Goal: Answer question/provide support: Share knowledge or assist other users

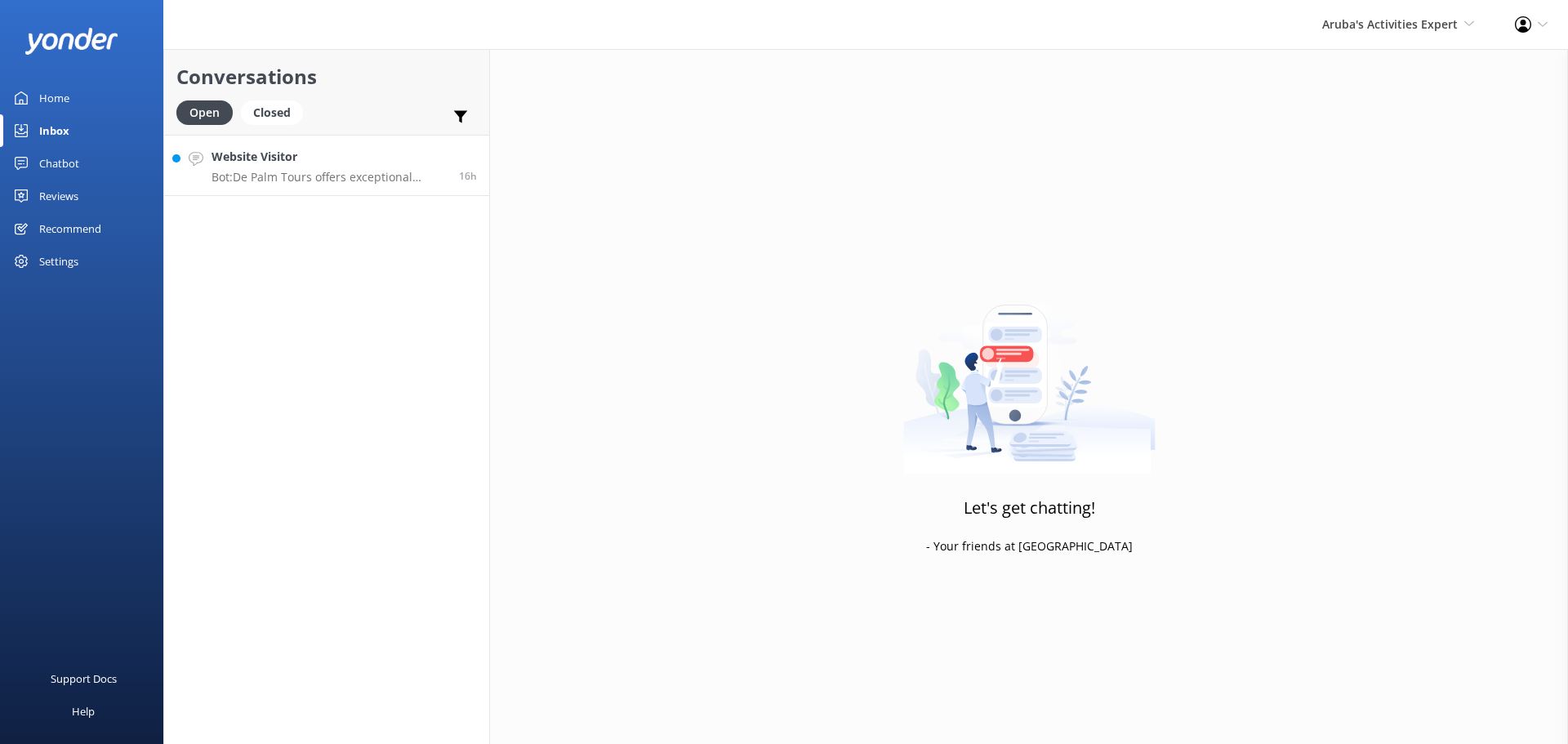
click at [276, 177] on p "Bot: De Palm Tours offers exceptional Airport Transfer Services in [GEOGRAPHIC_…" at bounding box center [329, 177] width 235 height 15
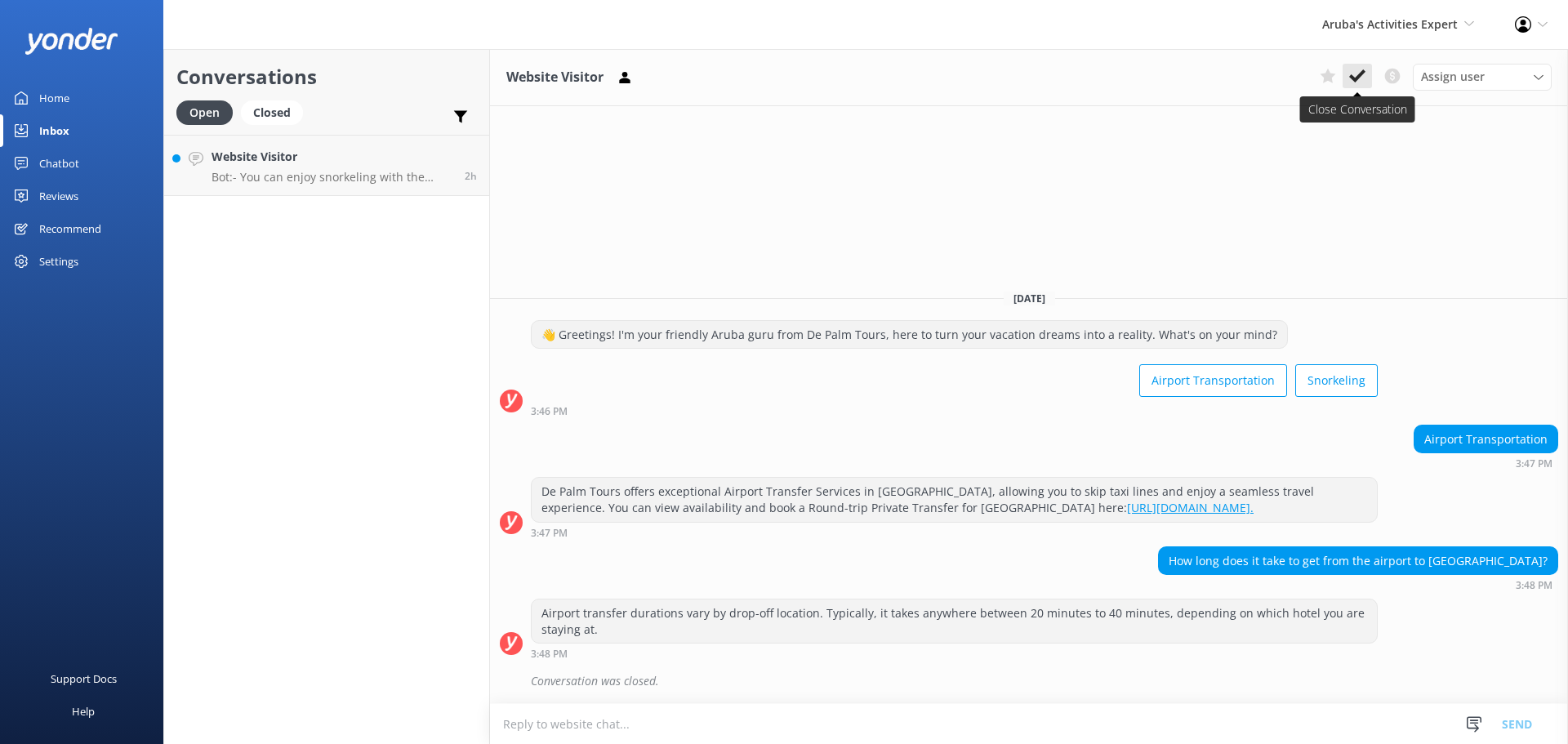
click at [1362, 85] on icon at bounding box center [1357, 76] width 17 height 17
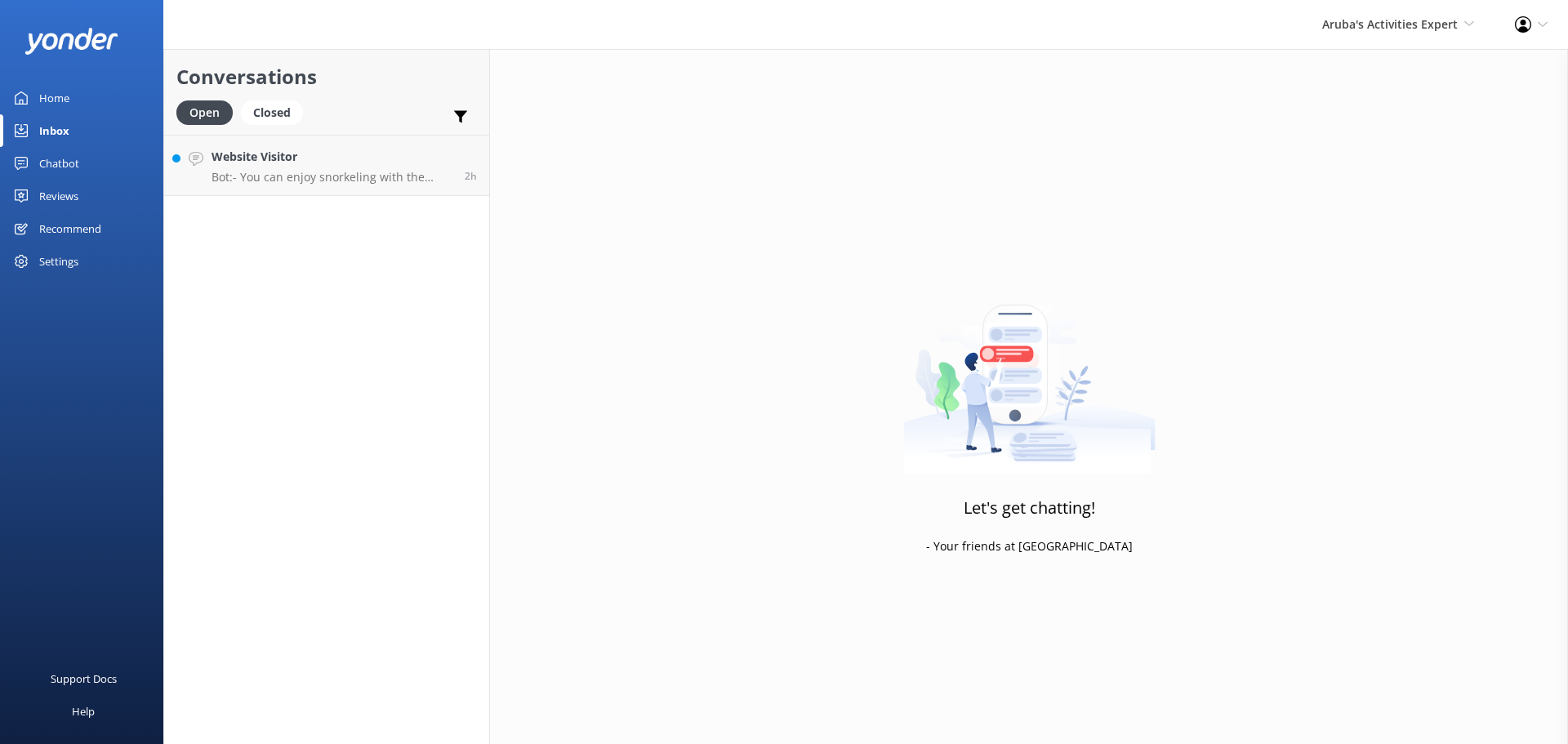
click at [1361, 36] on div "Aruba's Activities Expert [GEOGRAPHIC_DATA] [GEOGRAPHIC_DATA]'s Activities Expe…" at bounding box center [1398, 24] width 192 height 49
click at [1367, 82] on link "De [GEOGRAPHIC_DATA]" at bounding box center [1414, 70] width 163 height 39
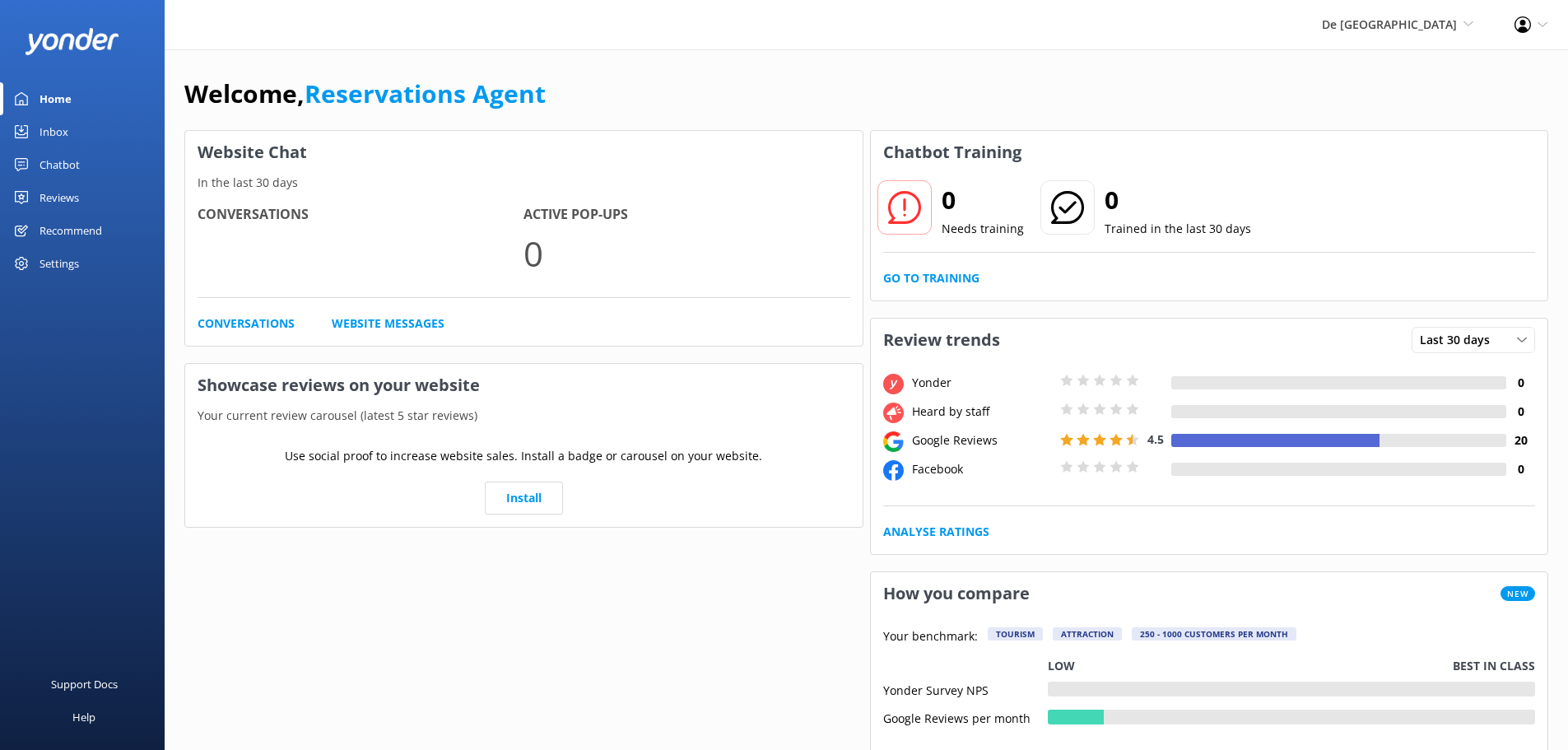
click at [39, 121] on div "Inbox" at bounding box center [53, 132] width 28 height 33
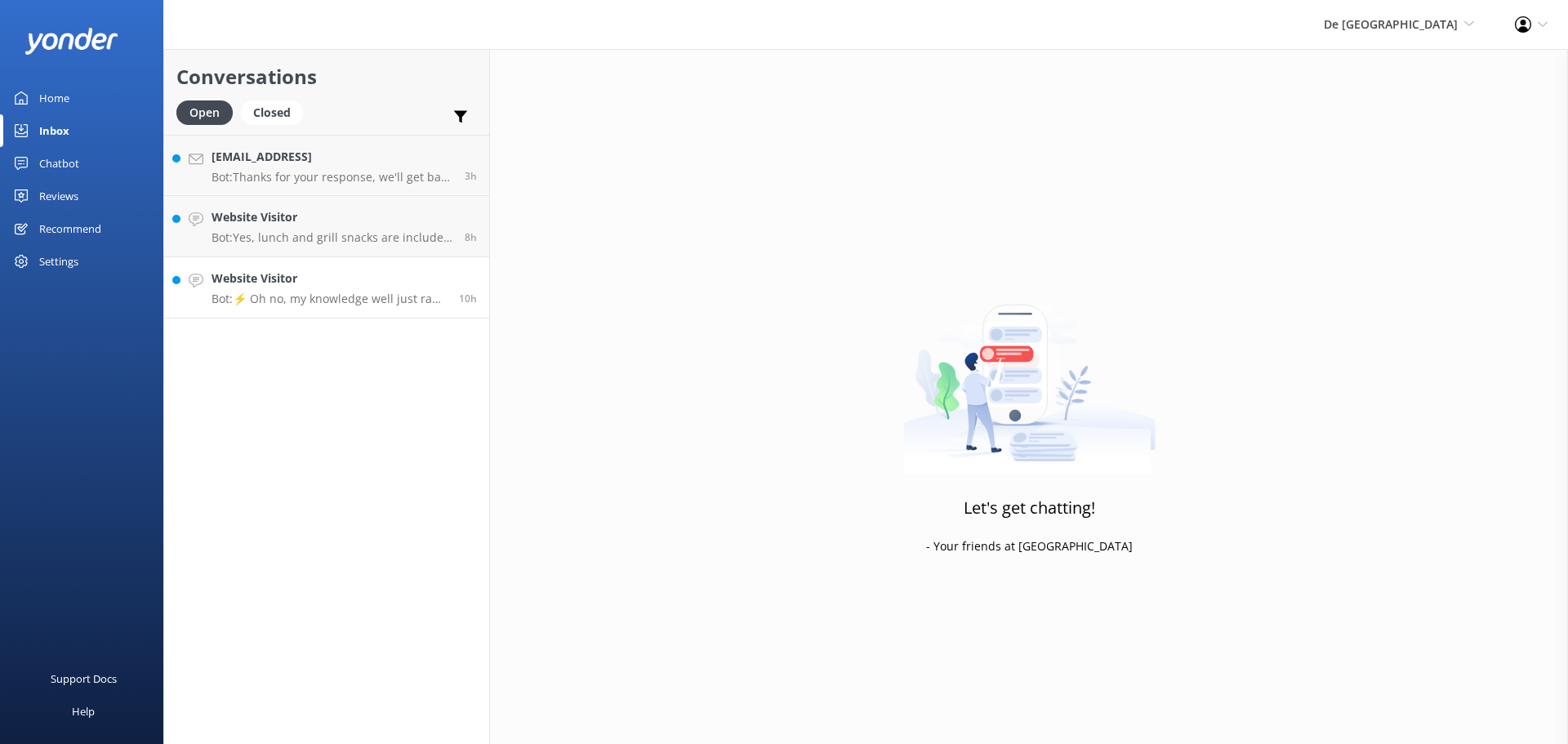
click at [352, 274] on h4 "Website Visitor" at bounding box center [329, 278] width 235 height 17
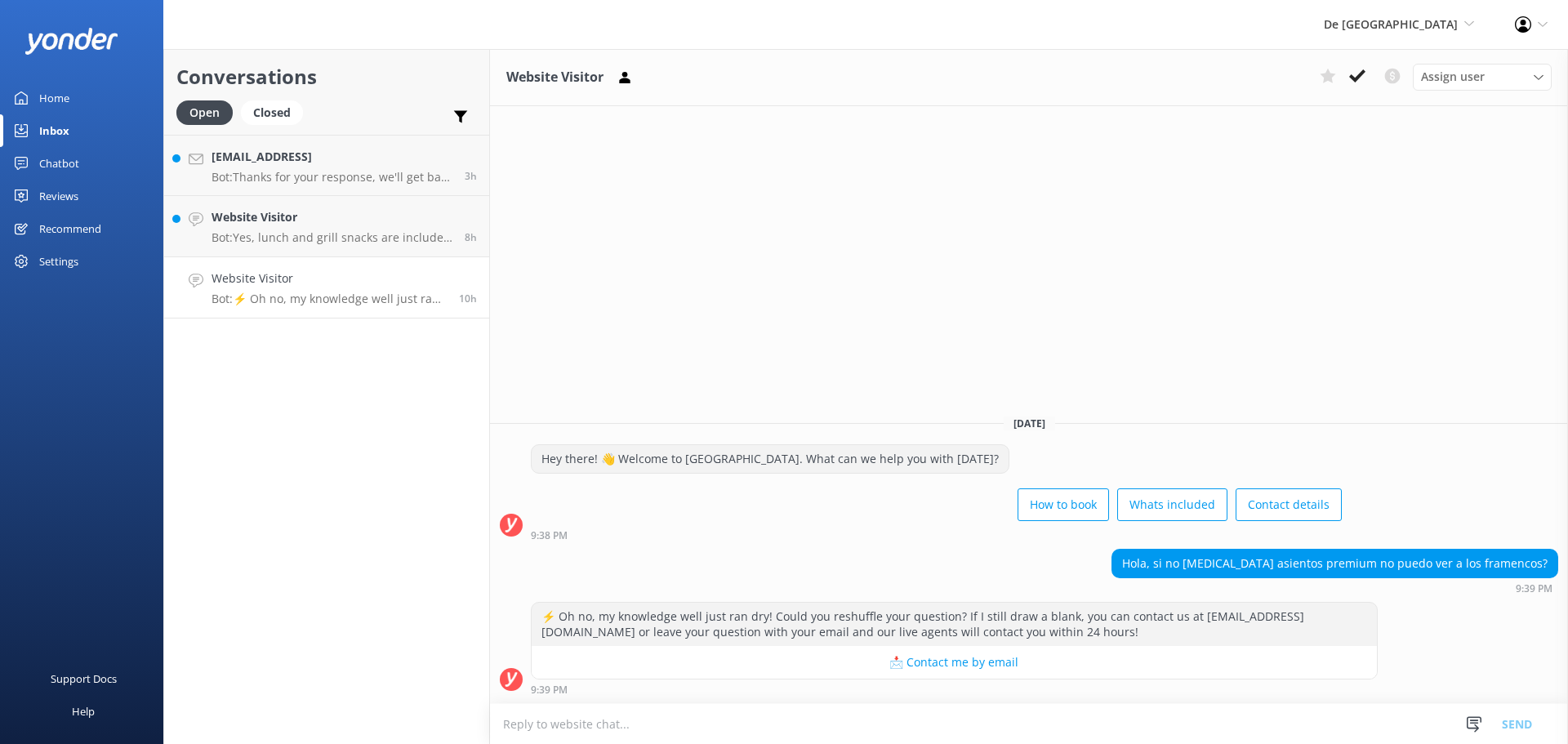
click at [657, 735] on textarea at bounding box center [1029, 724] width 1078 height 40
click at [696, 721] on textarea at bounding box center [1029, 724] width 1078 height 40
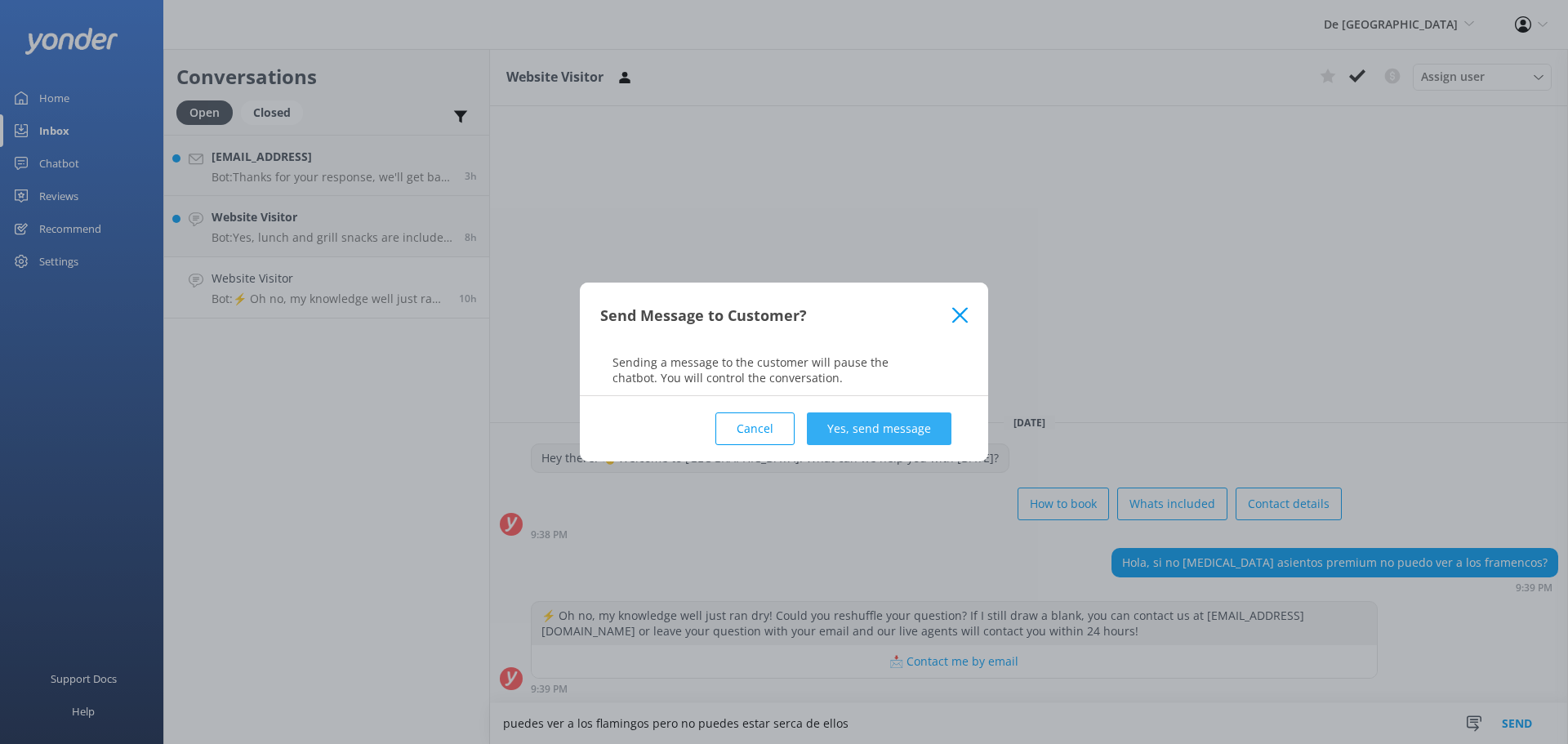
type textarea "puedes ver a los flamingos pero no puedes estar serca de ellos"
click at [877, 421] on button "Yes, send message" at bounding box center [879, 429] width 145 height 33
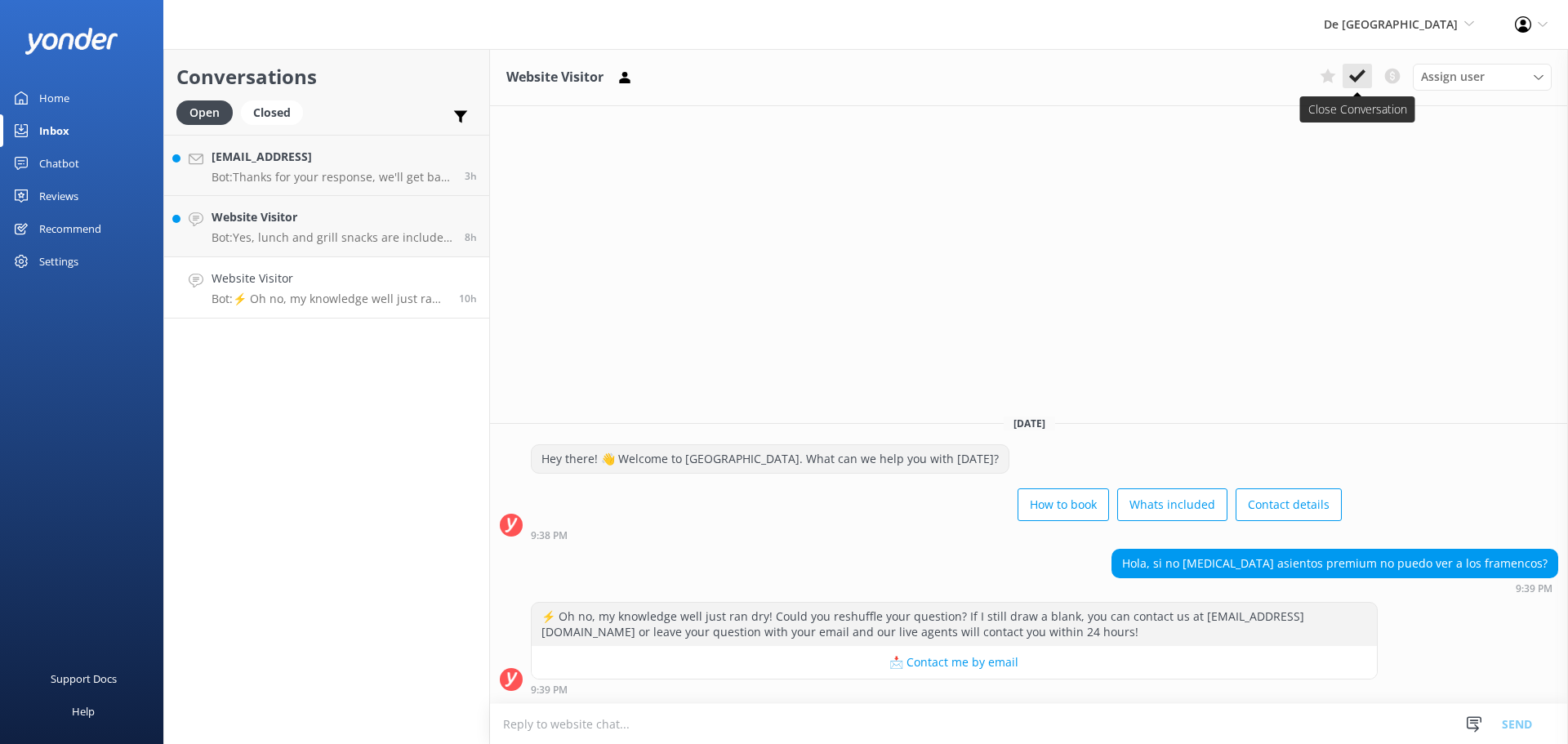
click at [1351, 74] on icon at bounding box center [1357, 76] width 17 height 17
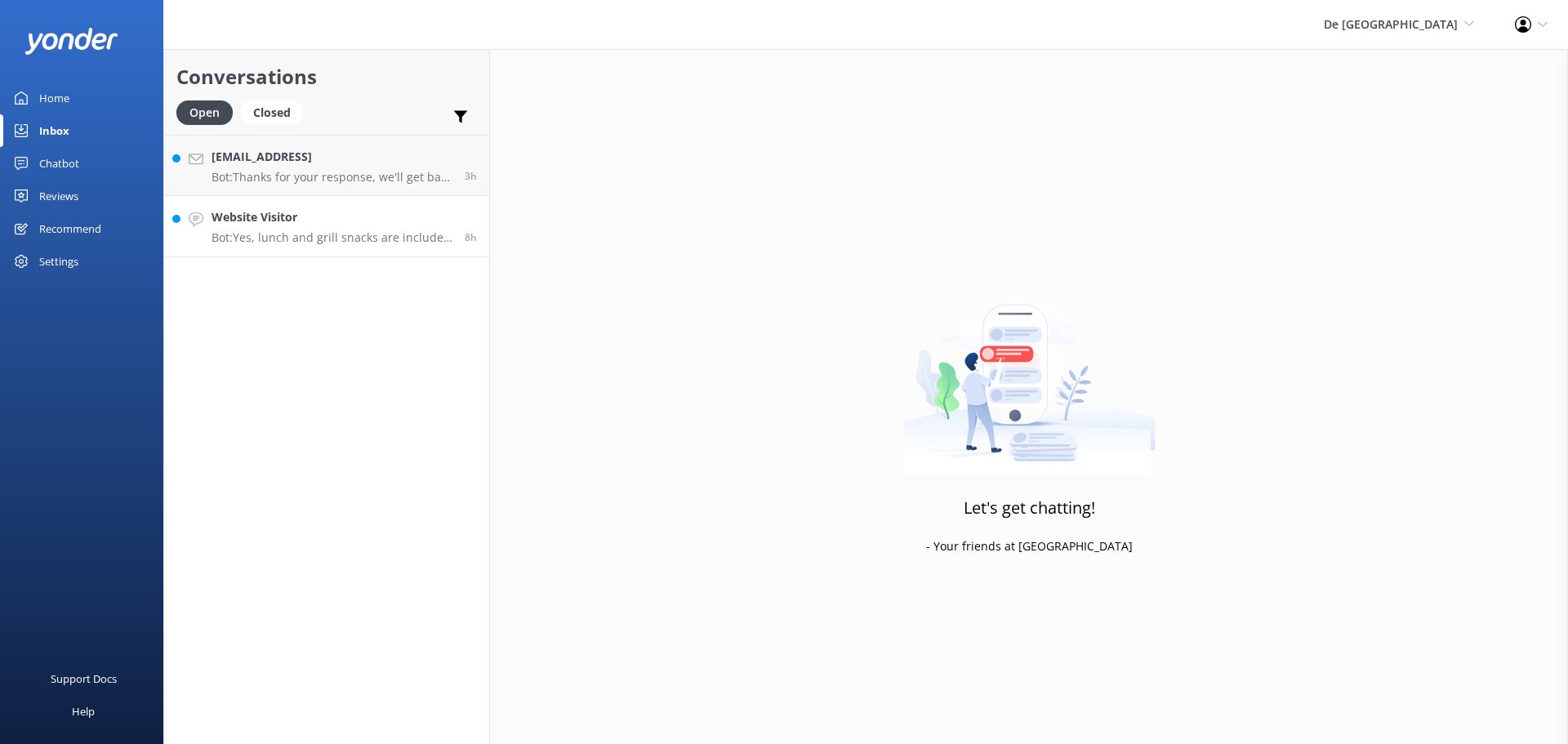
click at [294, 232] on p "Bot: Yes, lunch and grill snacks are included in your all-inclusive island tick…" at bounding box center [332, 237] width 241 height 15
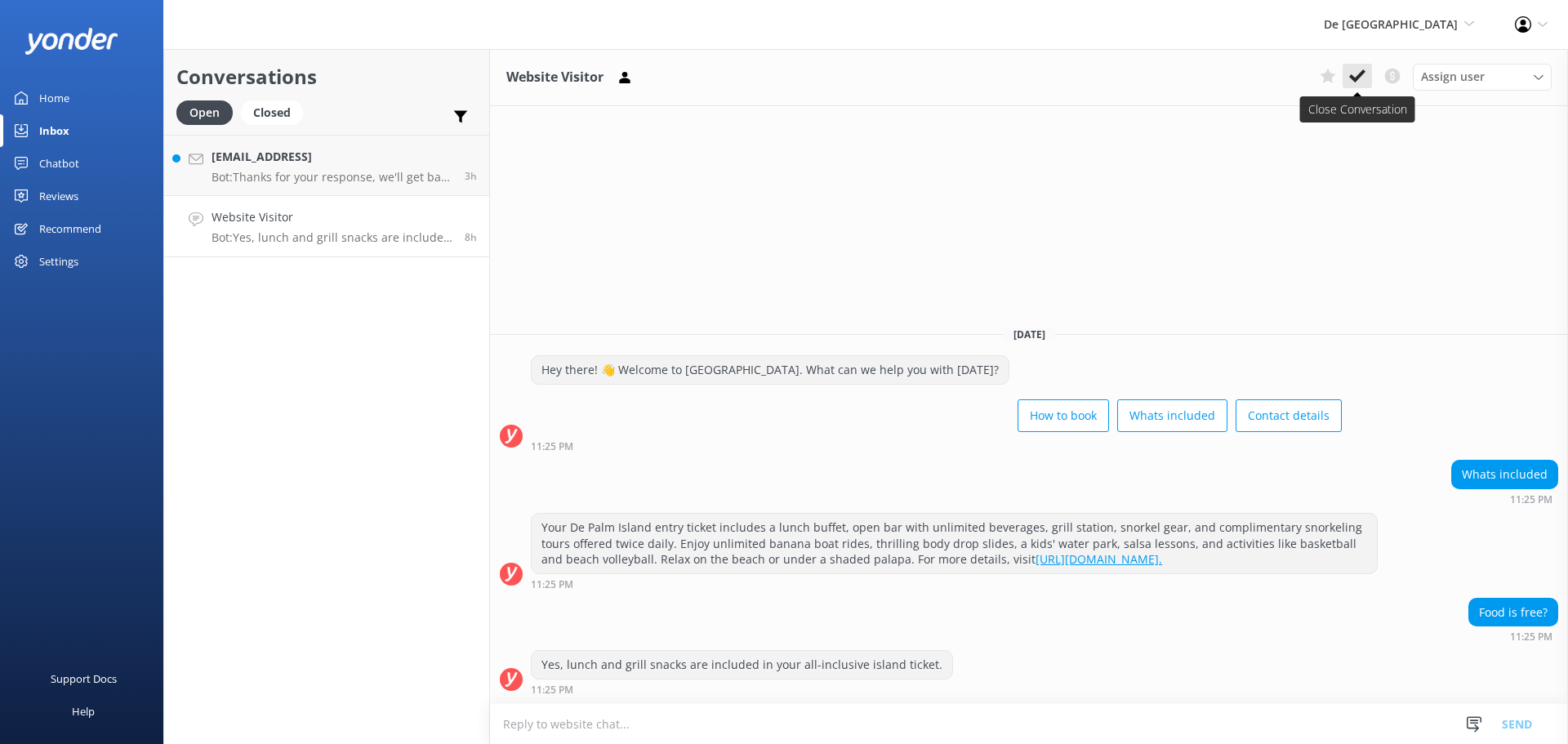
click at [1363, 75] on use at bounding box center [1357, 75] width 17 height 13
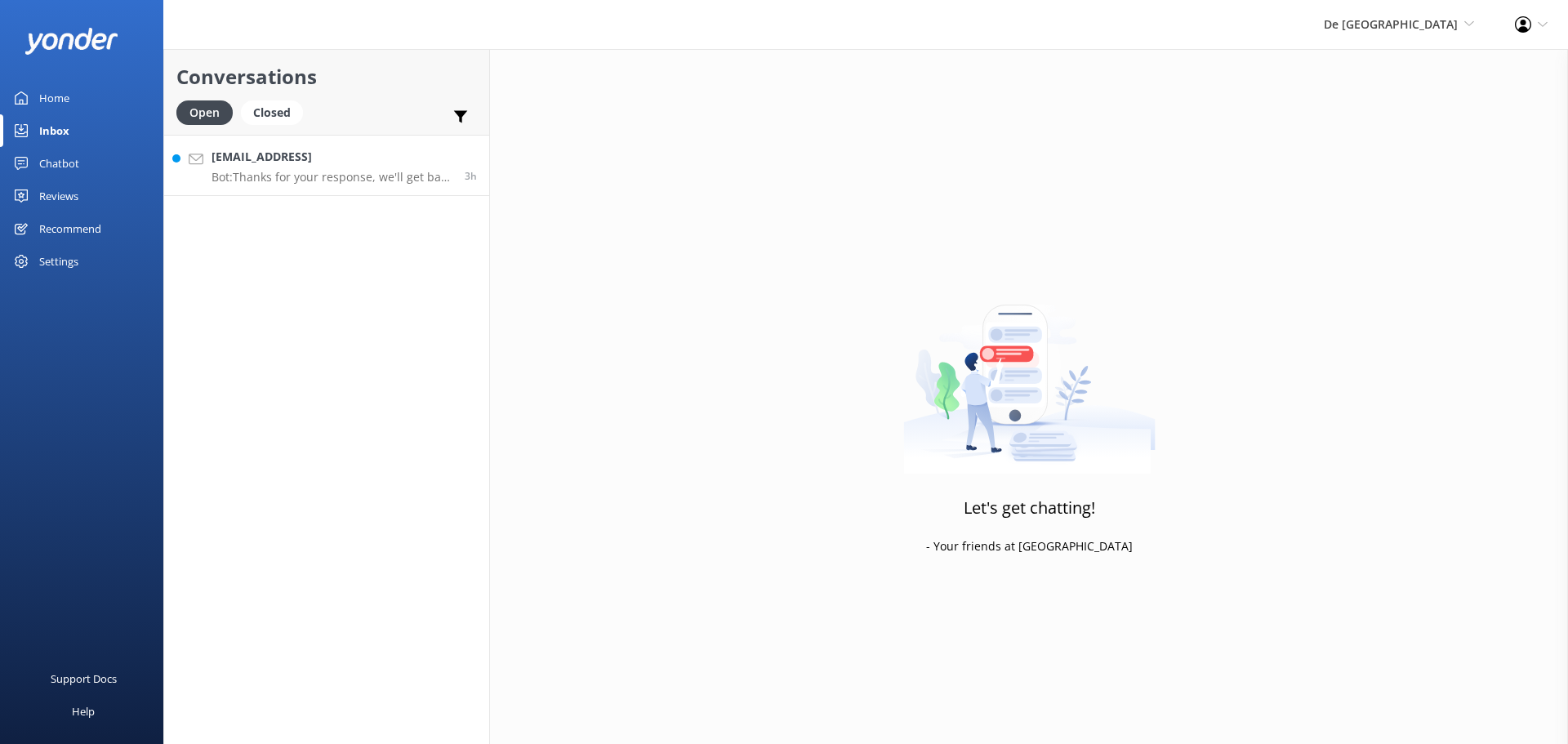
click at [350, 171] on p "Bot: Thanks for your response, we'll get back to you as soon as we can during o…" at bounding box center [332, 177] width 241 height 15
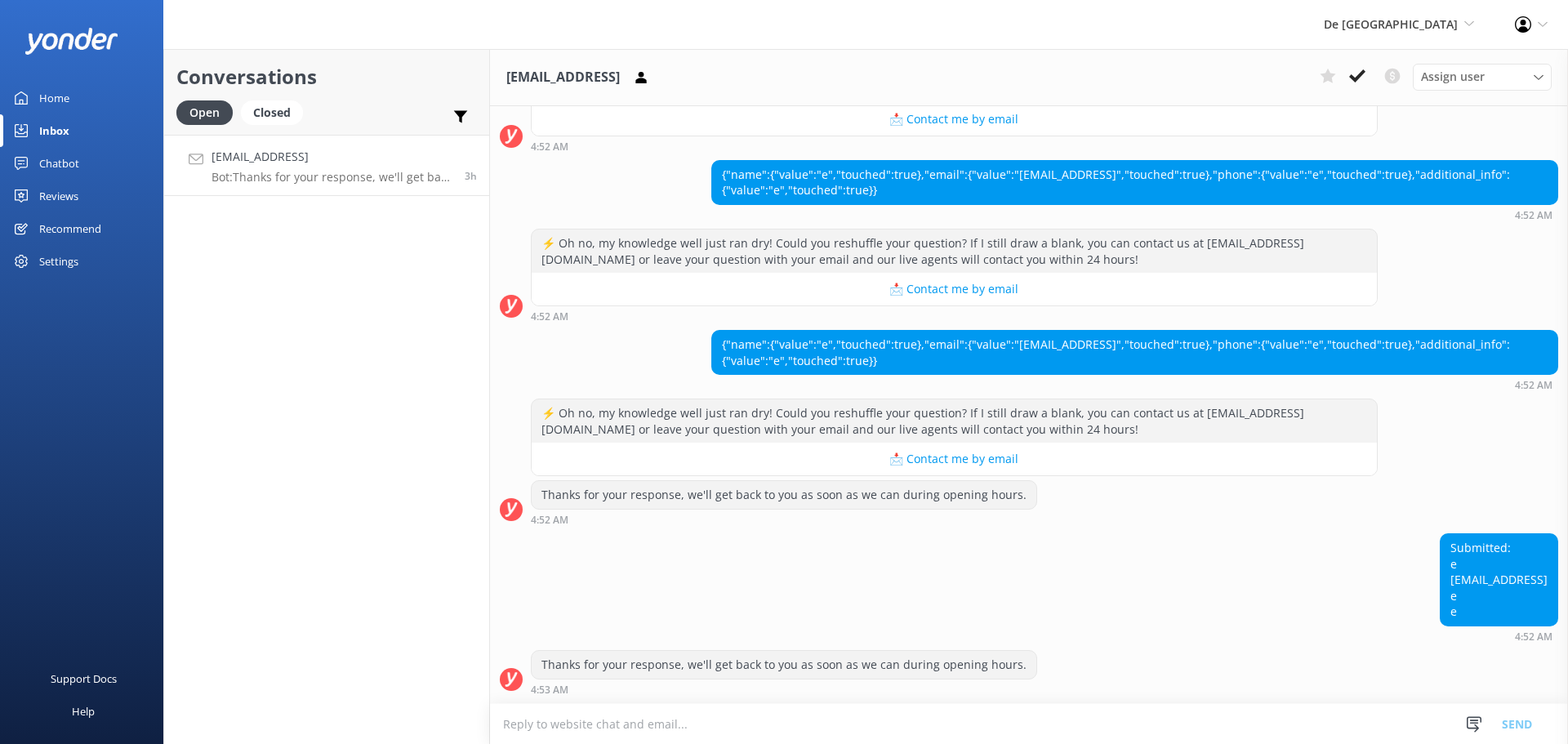
scroll to position [3296, 0]
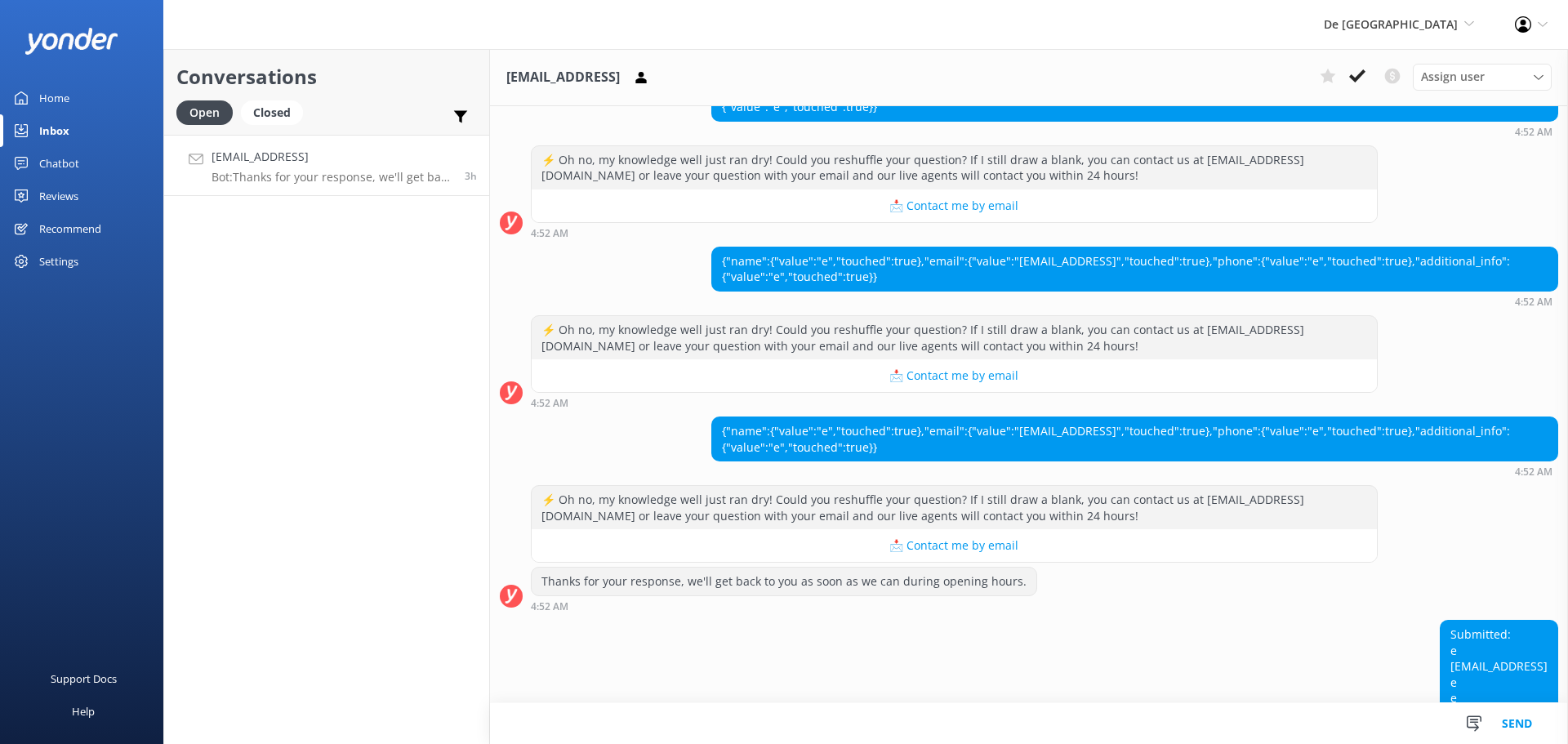
scroll to position [3297, 0]
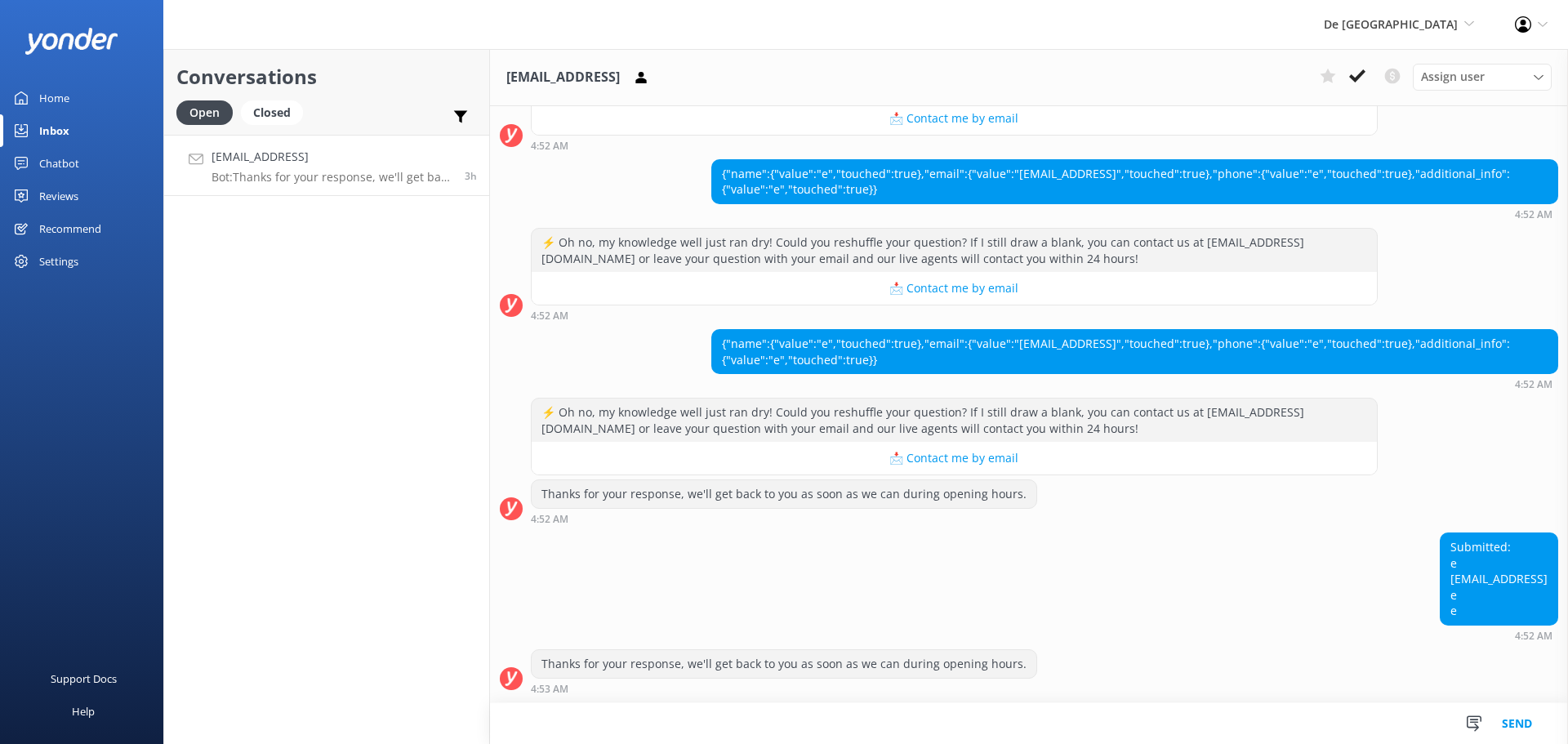
click at [663, 725] on textarea at bounding box center [1029, 724] width 1078 height 41
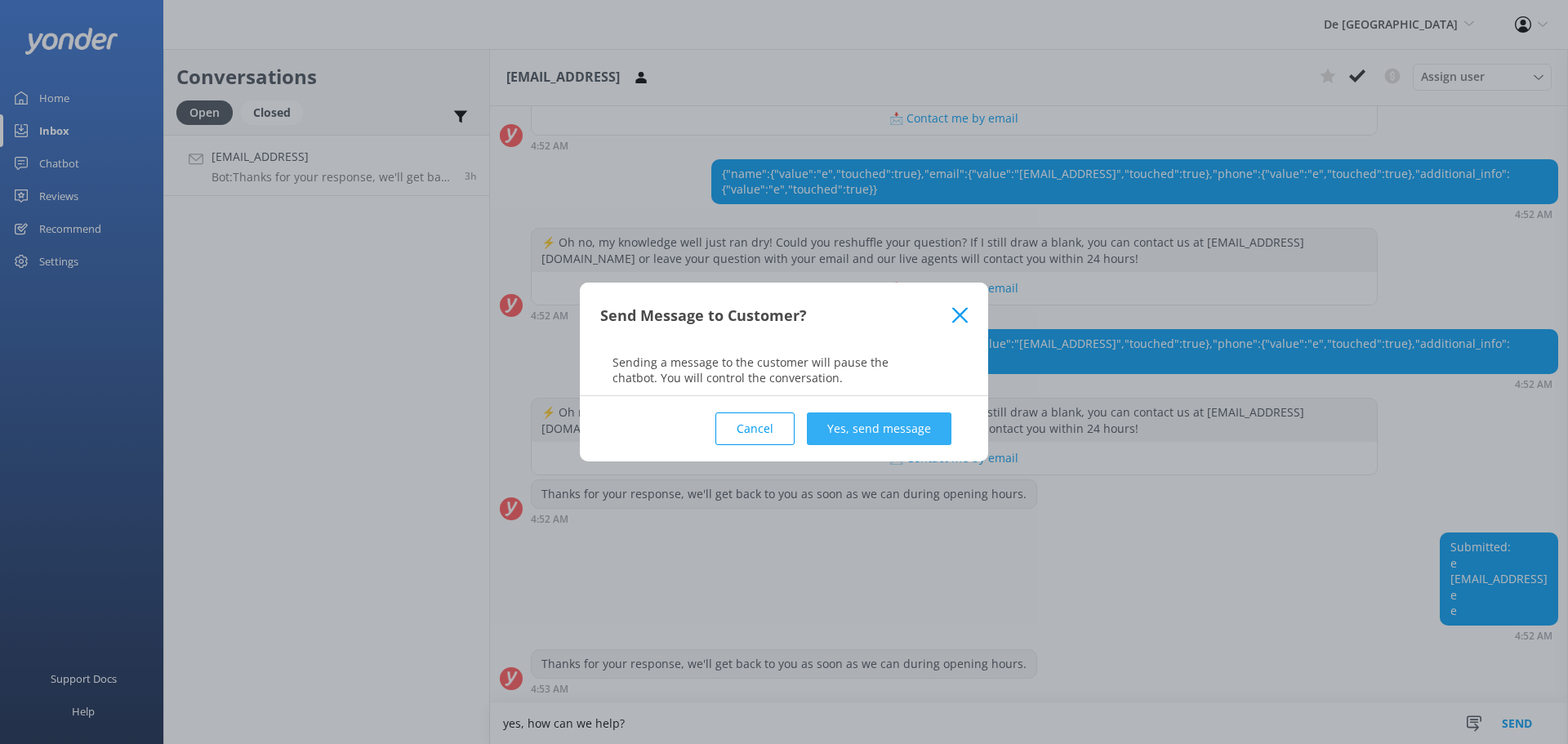
type textarea "yes, how can we help?"
click at [890, 427] on button "Yes, send message" at bounding box center [879, 429] width 145 height 33
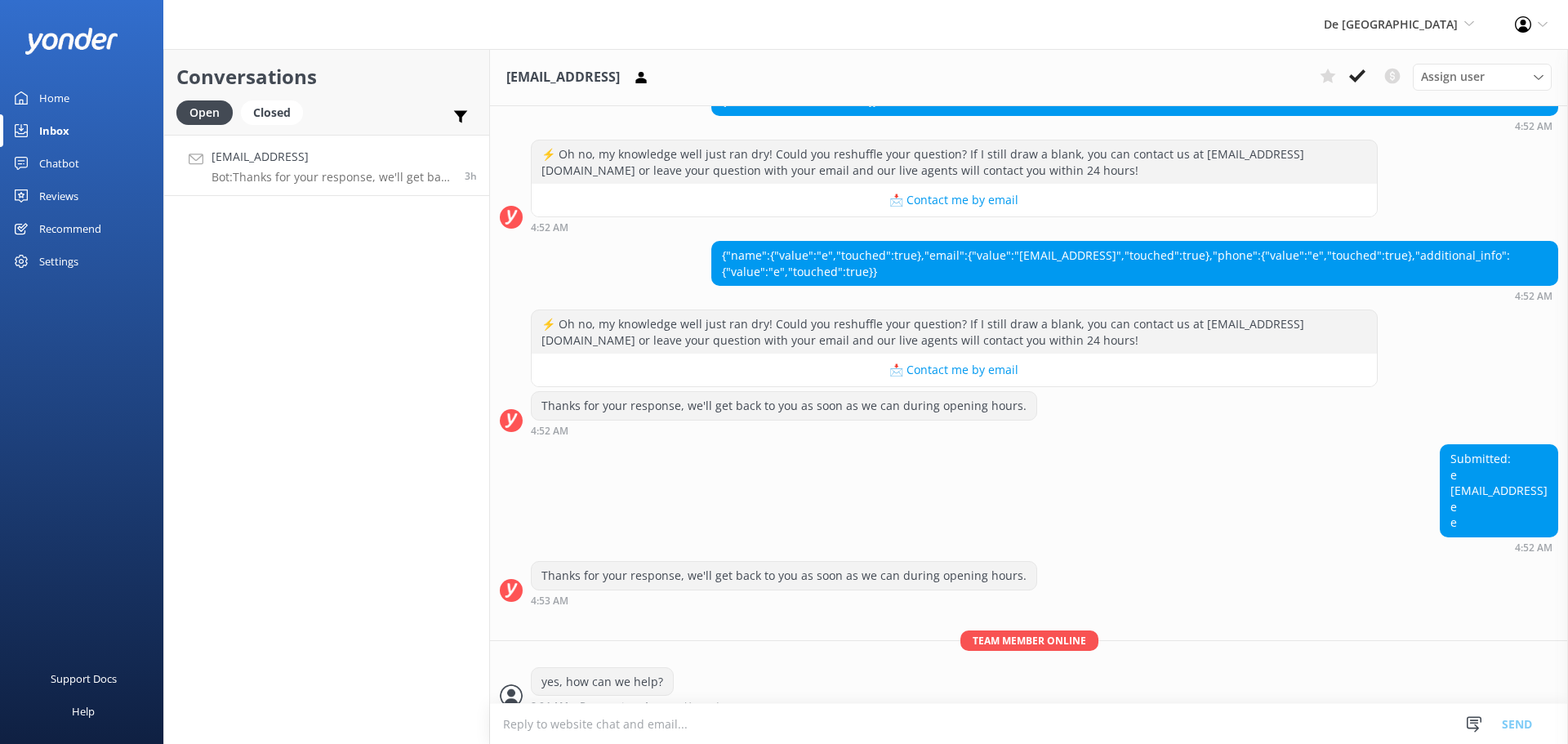
scroll to position [3402, 0]
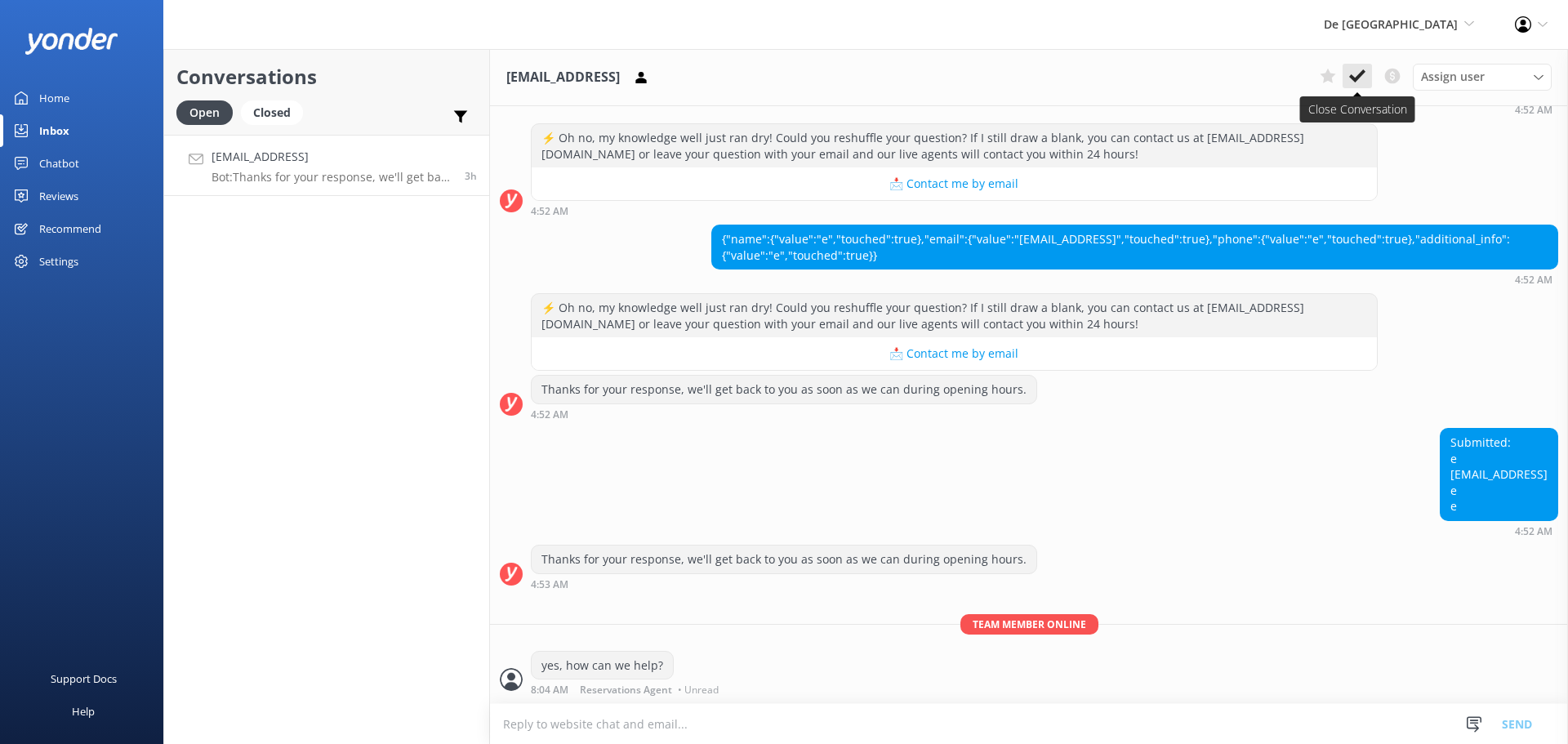
click at [1369, 83] on button at bounding box center [1357, 76] width 29 height 24
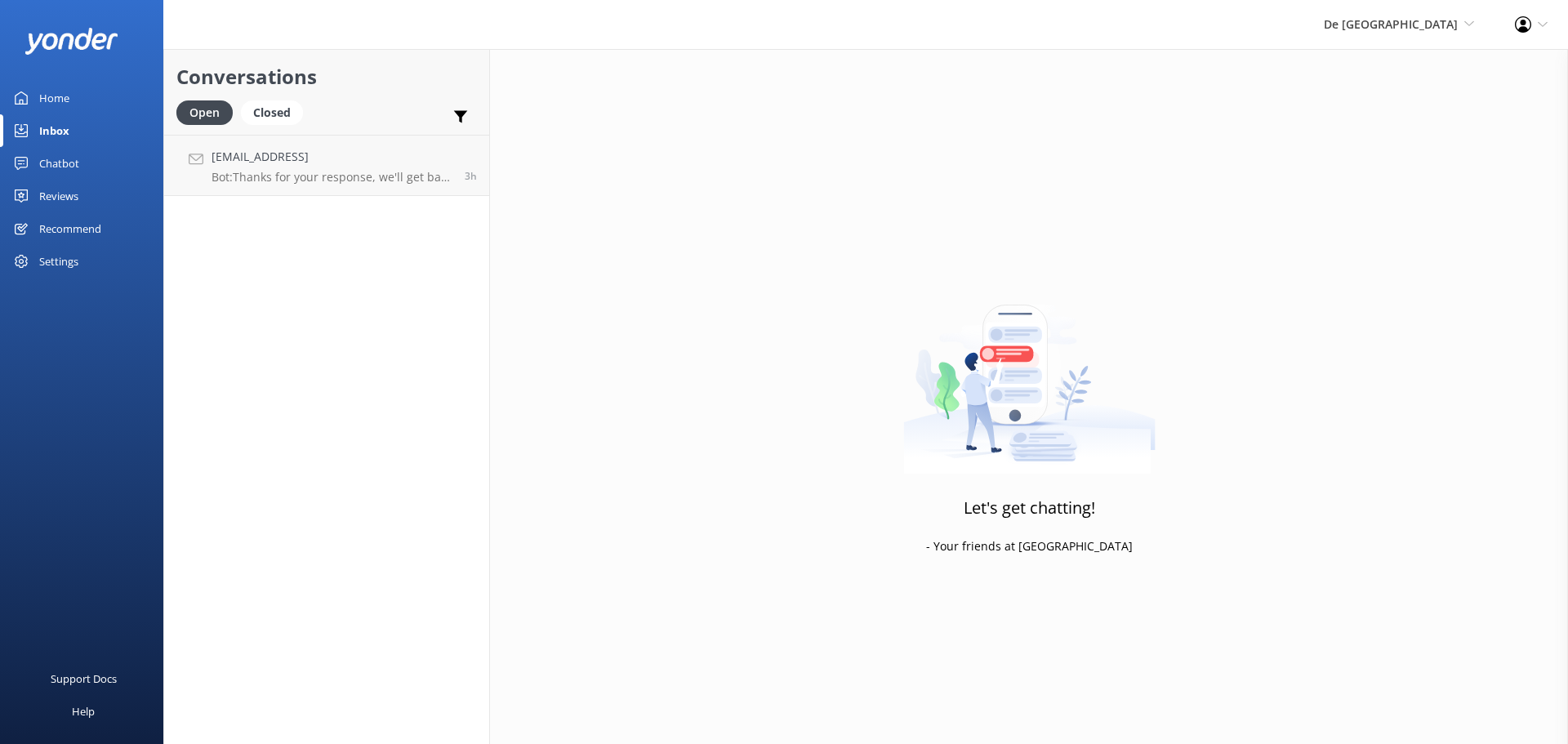
click at [1418, 35] on div "De Palm Island De Palm Island Aruba's Activities Expert The Captain" at bounding box center [1399, 24] width 191 height 49
click at [1405, 103] on link "Aruba's Activities Expert" at bounding box center [1414, 109] width 163 height 39
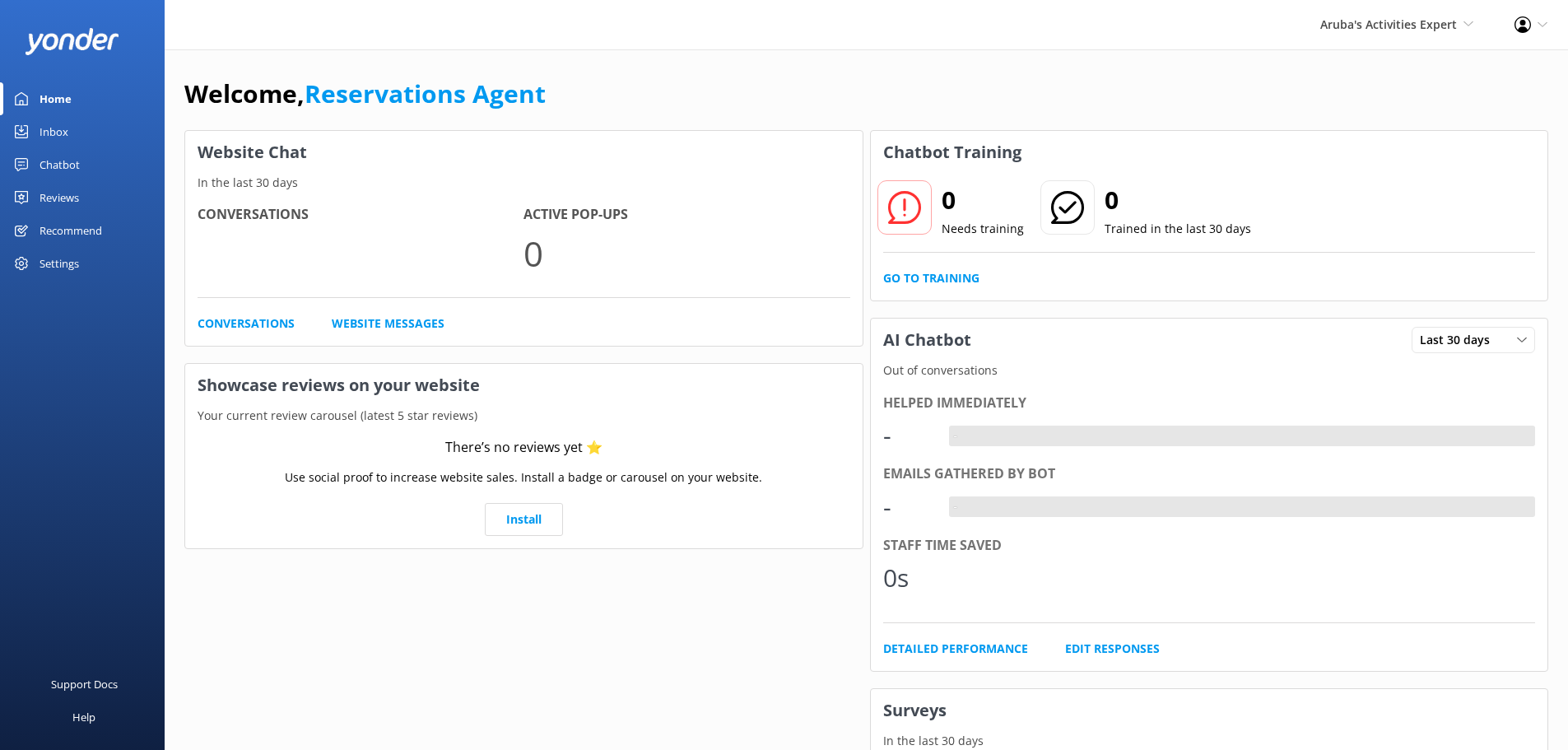
click at [71, 129] on link "Inbox" at bounding box center [82, 132] width 164 height 33
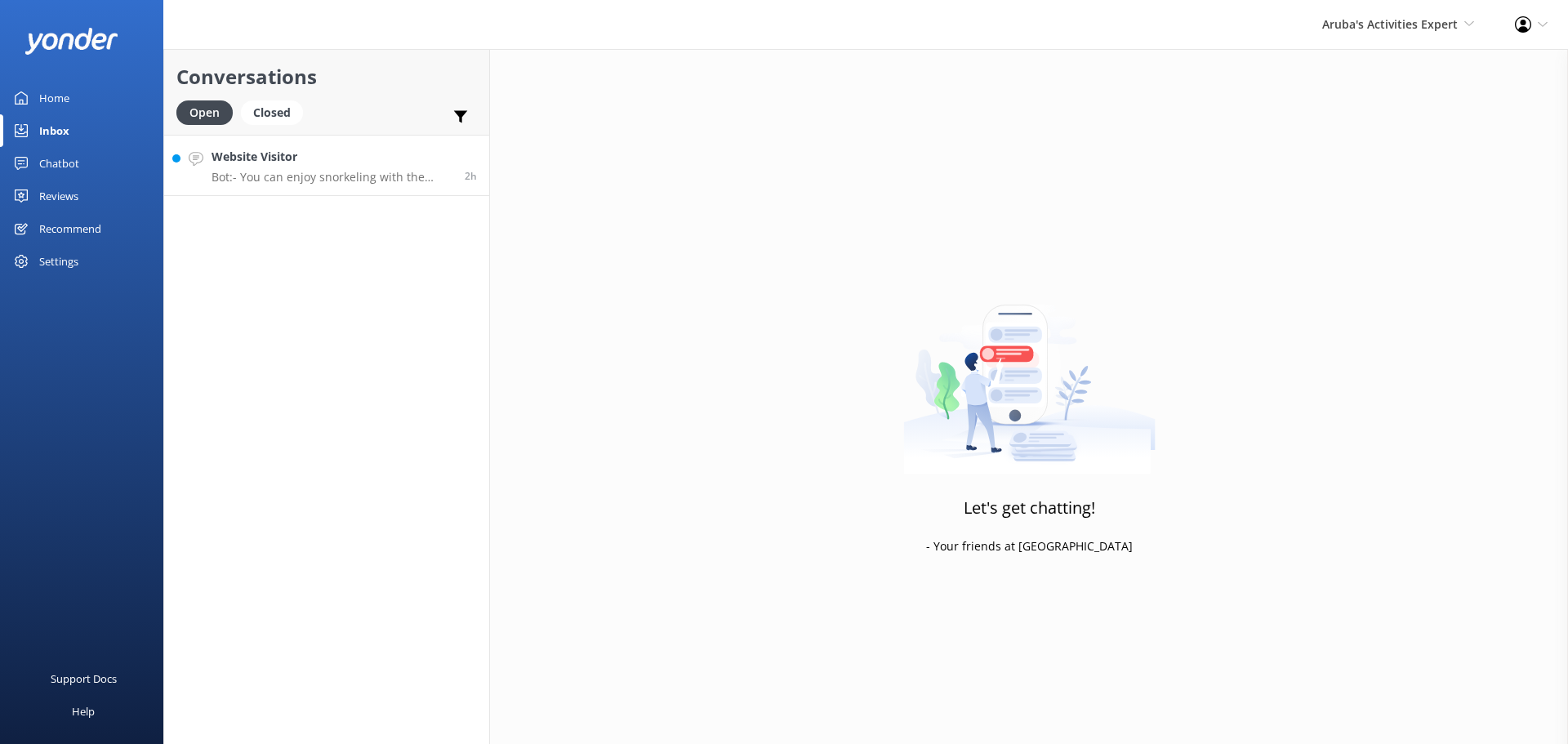
click at [310, 156] on h4 "Website Visitor" at bounding box center [332, 156] width 241 height 17
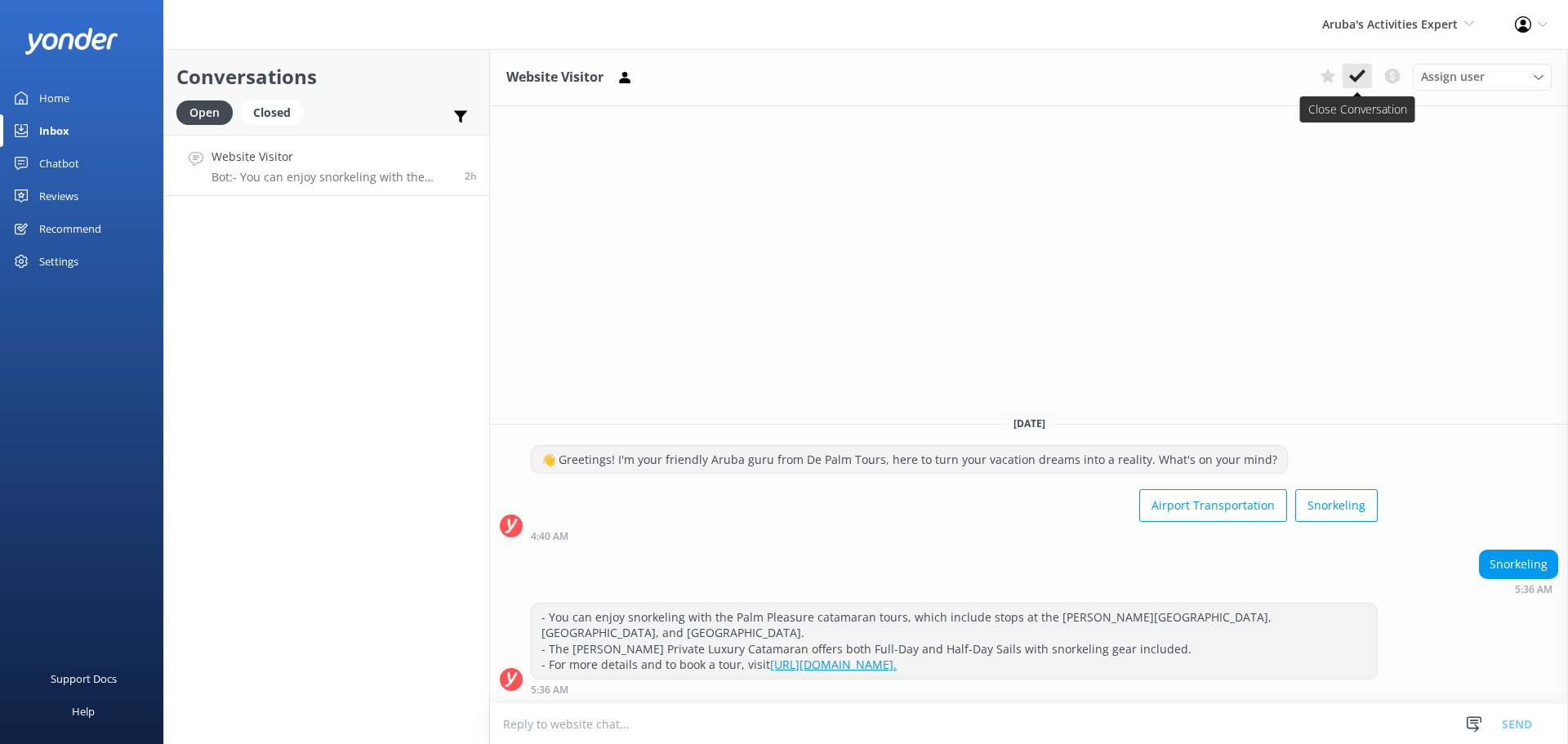
click at [1363, 83] on icon at bounding box center [1357, 76] width 17 height 17
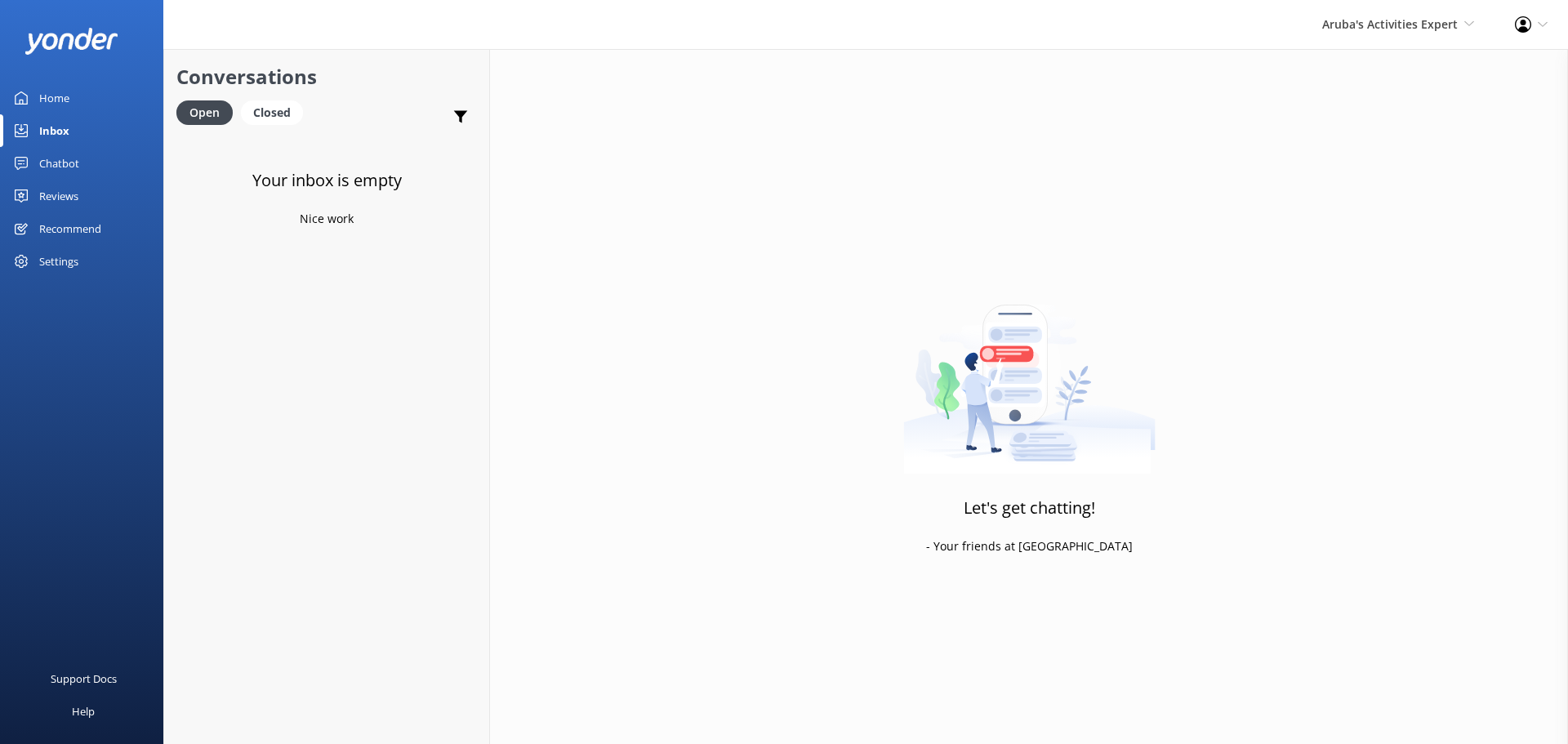
click at [1349, 14] on div "Aruba's Activities Expert [GEOGRAPHIC_DATA] [GEOGRAPHIC_DATA]'s Activities Expe…" at bounding box center [1398, 24] width 192 height 49
click at [1366, 151] on link "The Captain" at bounding box center [1414, 149] width 163 height 39
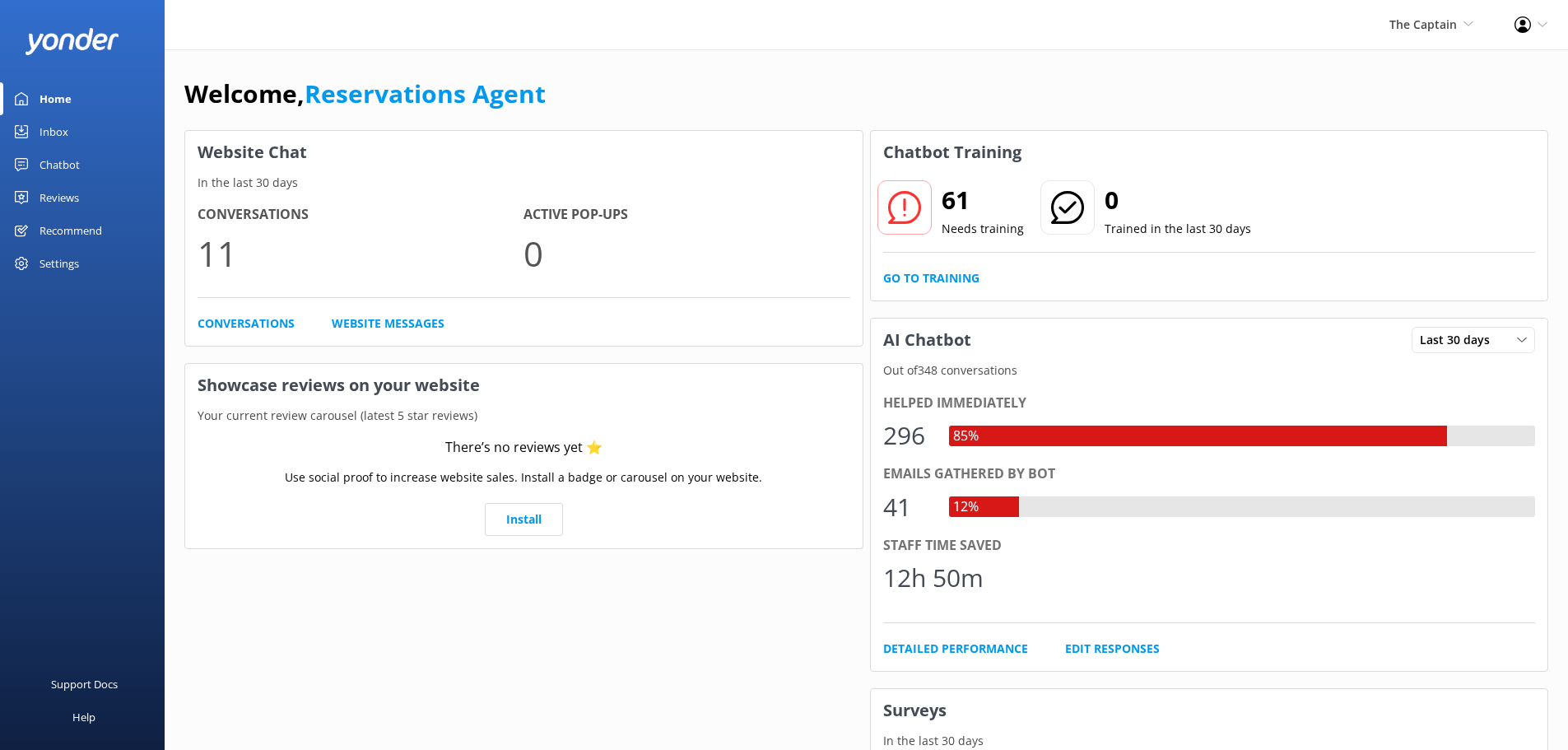
click at [53, 136] on div "Inbox" at bounding box center [53, 132] width 28 height 33
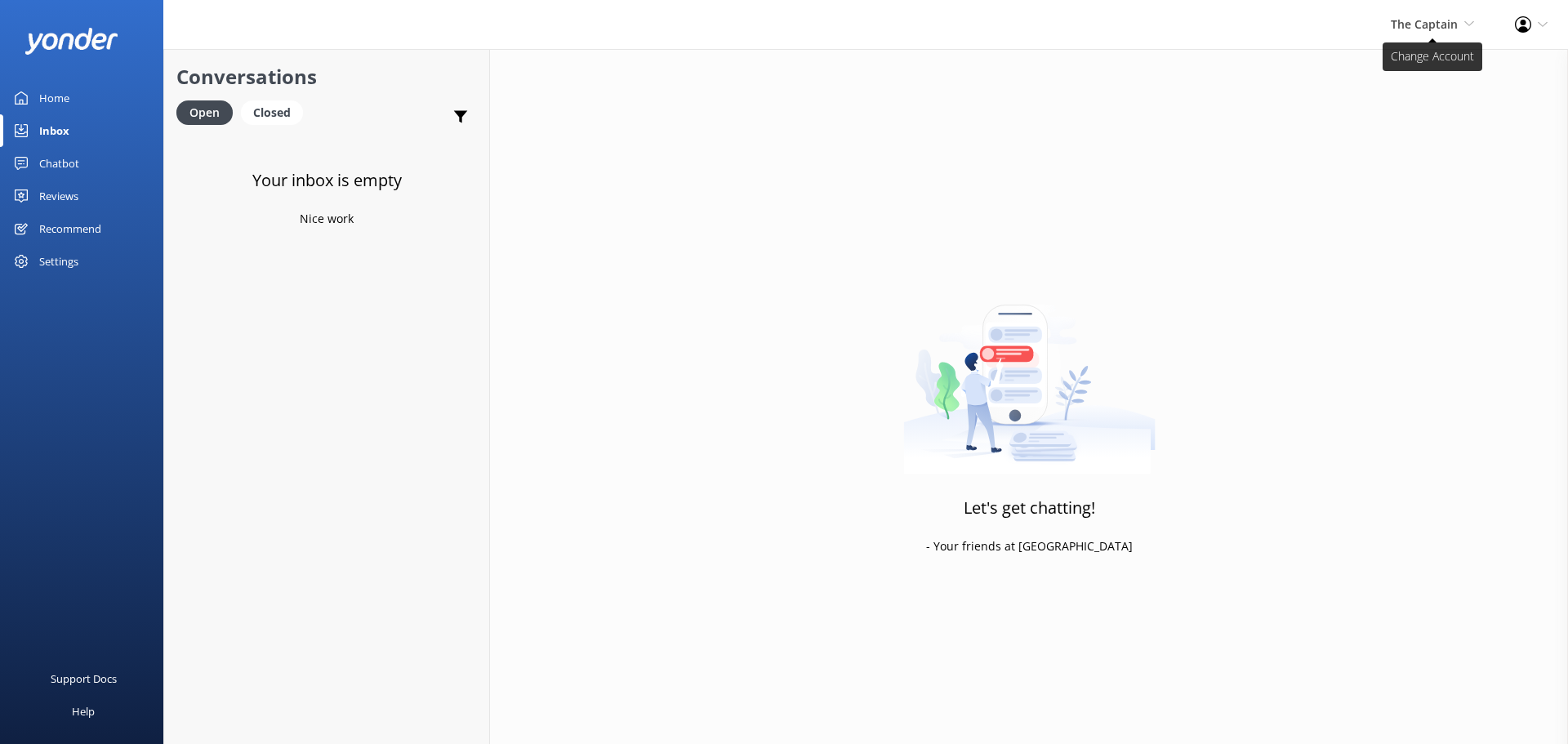
click at [1428, 17] on span "The Captain" at bounding box center [1424, 24] width 67 height 16
click at [1413, 53] on link "De [GEOGRAPHIC_DATA]" at bounding box center [1414, 70] width 163 height 39
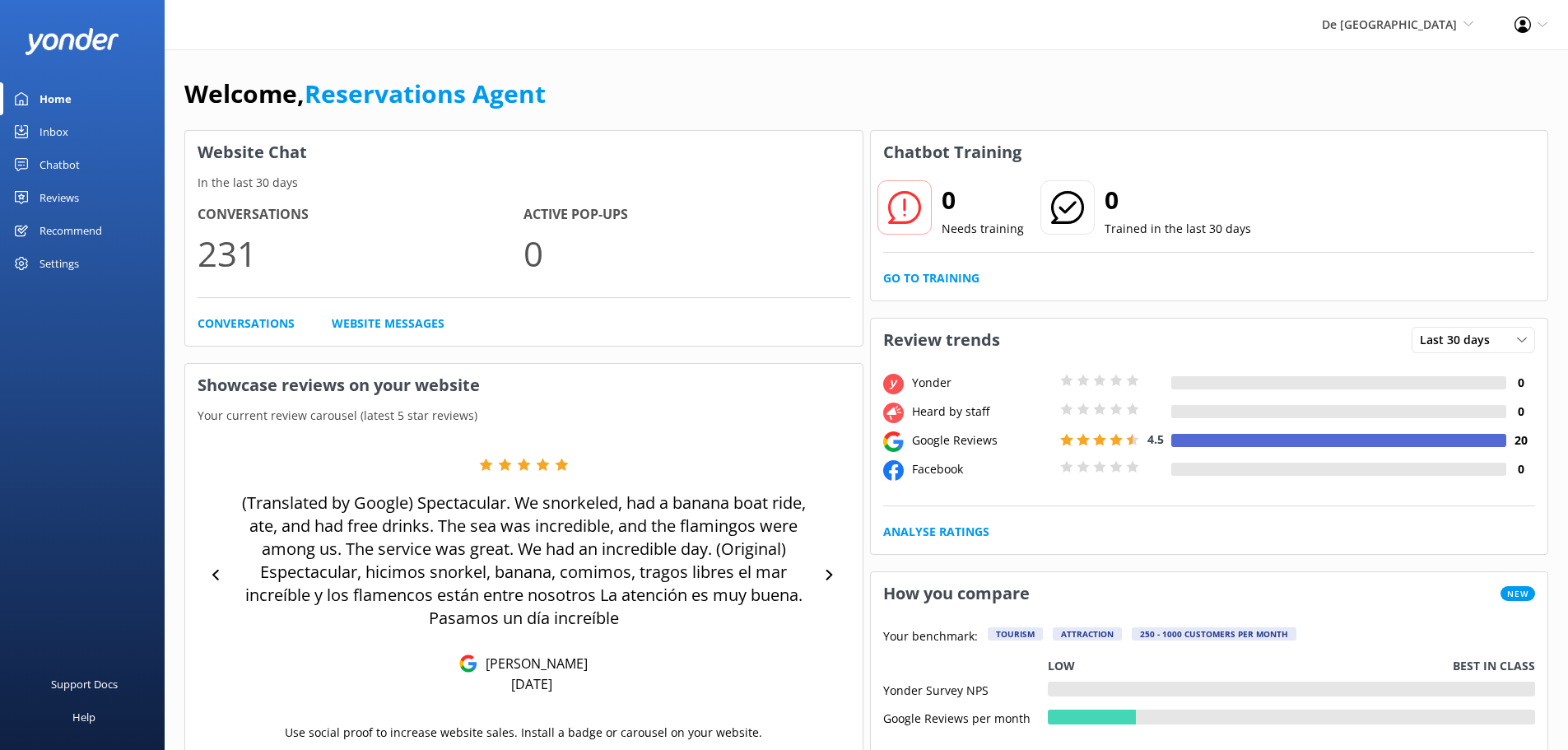
click at [69, 137] on link "Inbox" at bounding box center [82, 132] width 164 height 33
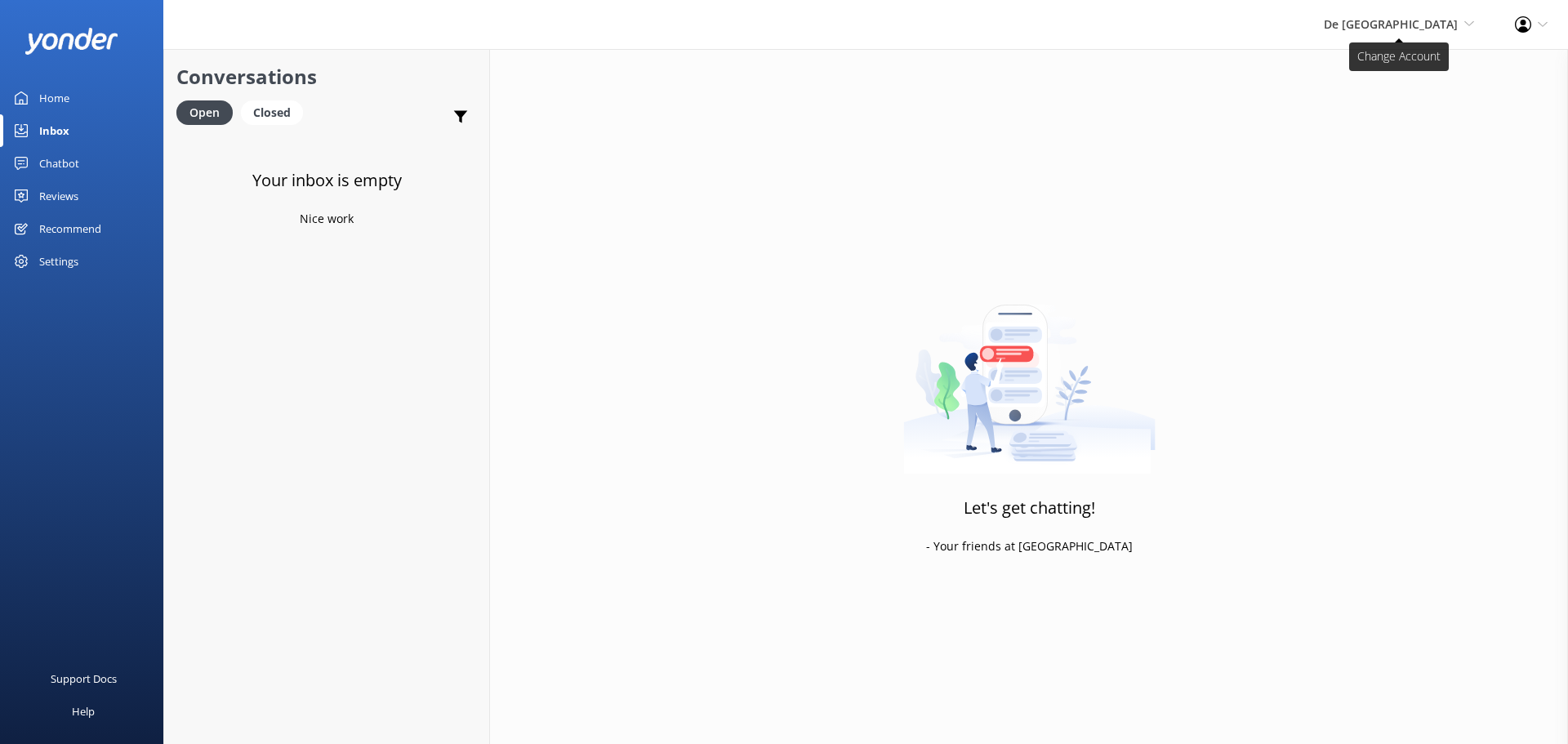
click at [1444, 30] on span "De [GEOGRAPHIC_DATA]" at bounding box center [1391, 24] width 134 height 16
click at [1367, 104] on link "Aruba's Activities Expert" at bounding box center [1414, 109] width 163 height 39
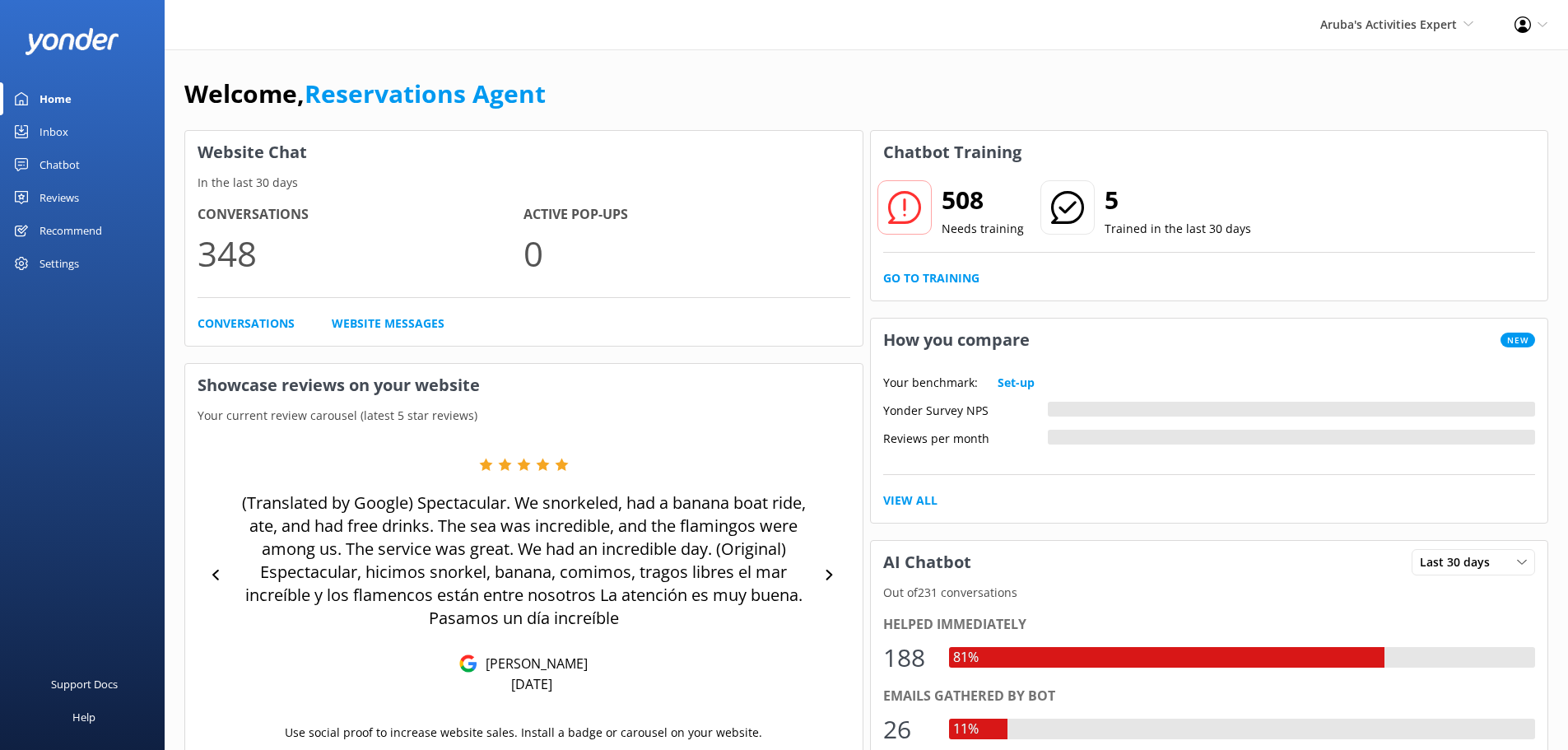
click at [54, 138] on div "Inbox" at bounding box center [53, 132] width 28 height 33
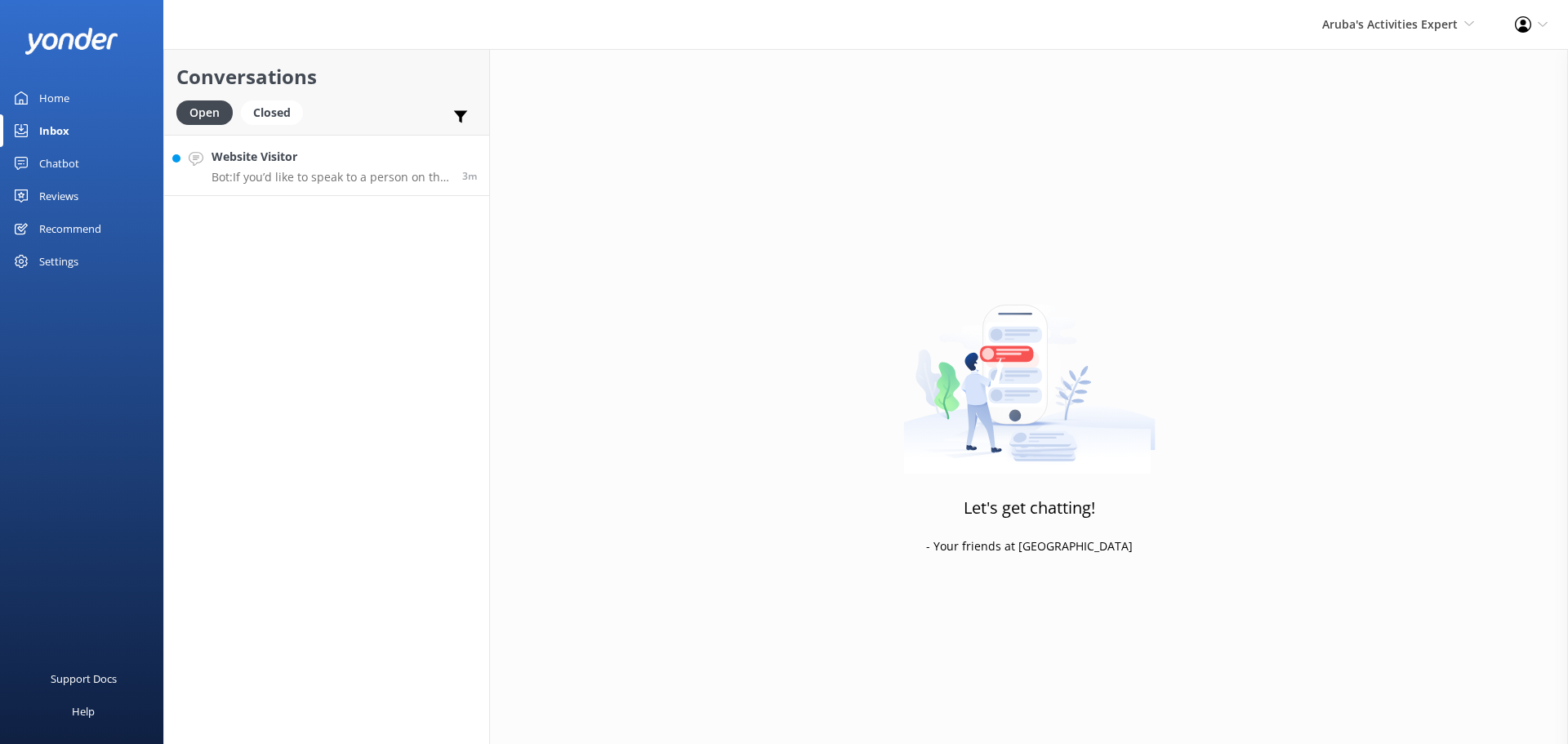
click at [366, 149] on h4 "Website Visitor" at bounding box center [330, 156] width 238 height 17
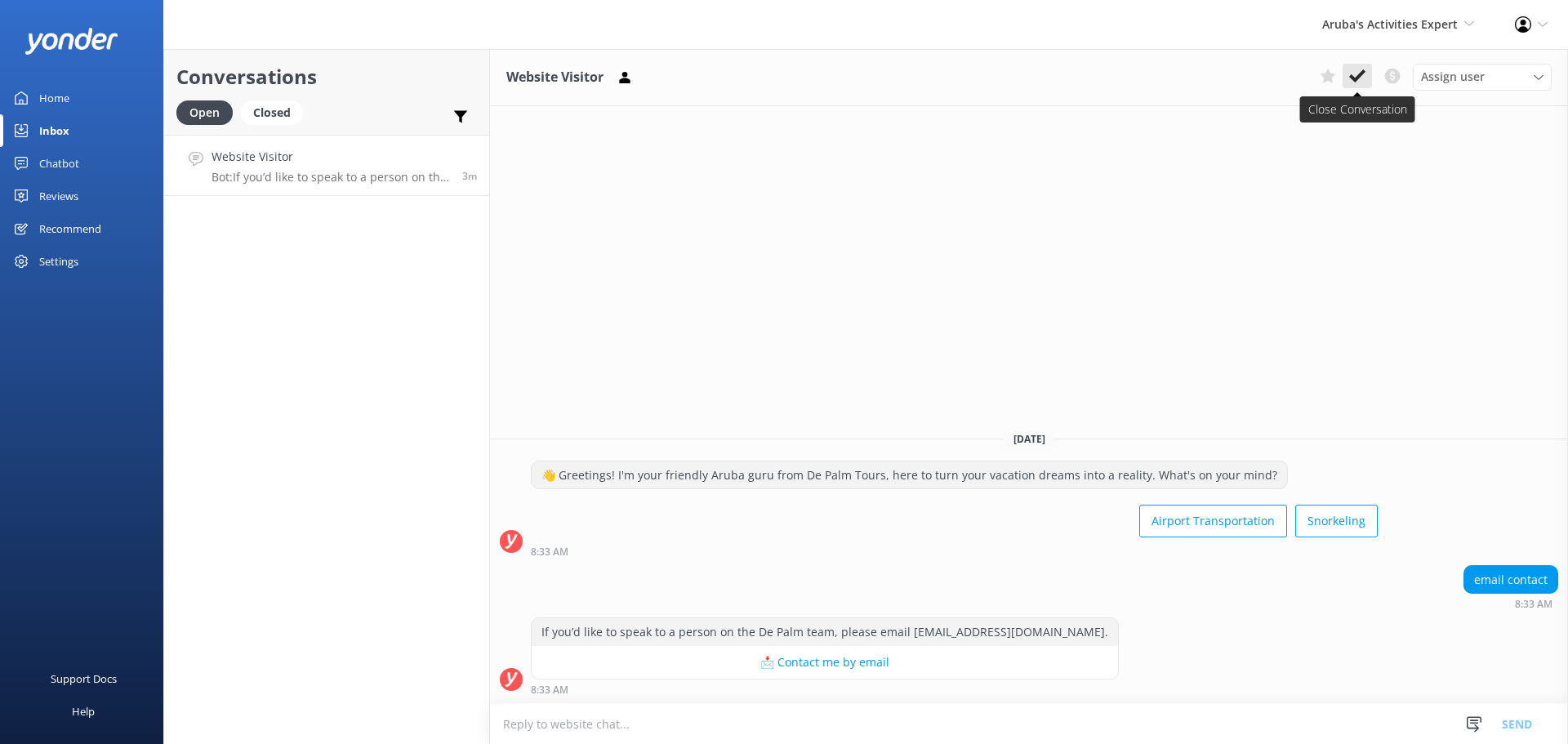
click at [1346, 78] on button at bounding box center [1357, 76] width 29 height 24
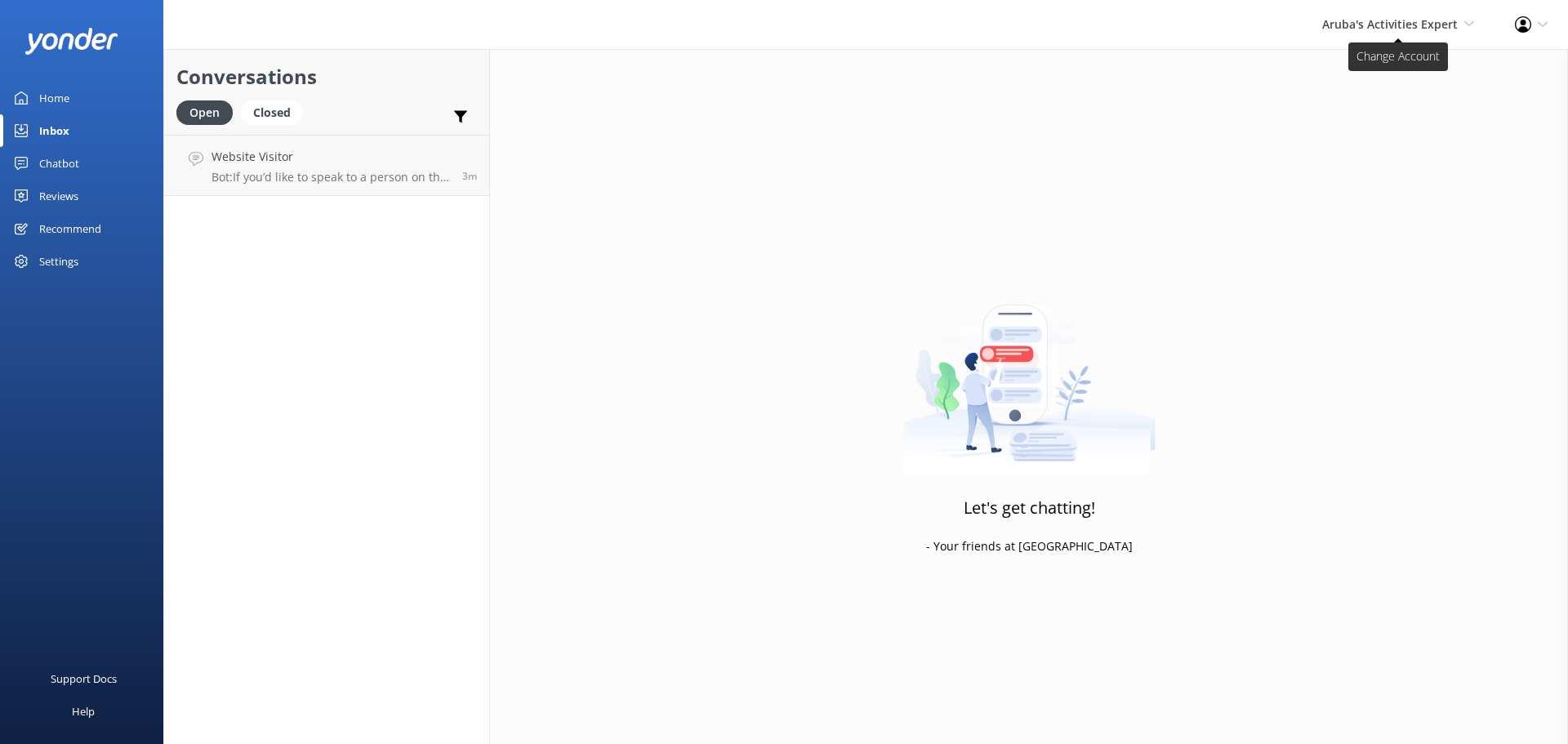
click at [1403, 32] on span "Aruba's Activities Expert [GEOGRAPHIC_DATA] [GEOGRAPHIC_DATA]'s Activities Expe…" at bounding box center [1398, 24] width 152 height 17
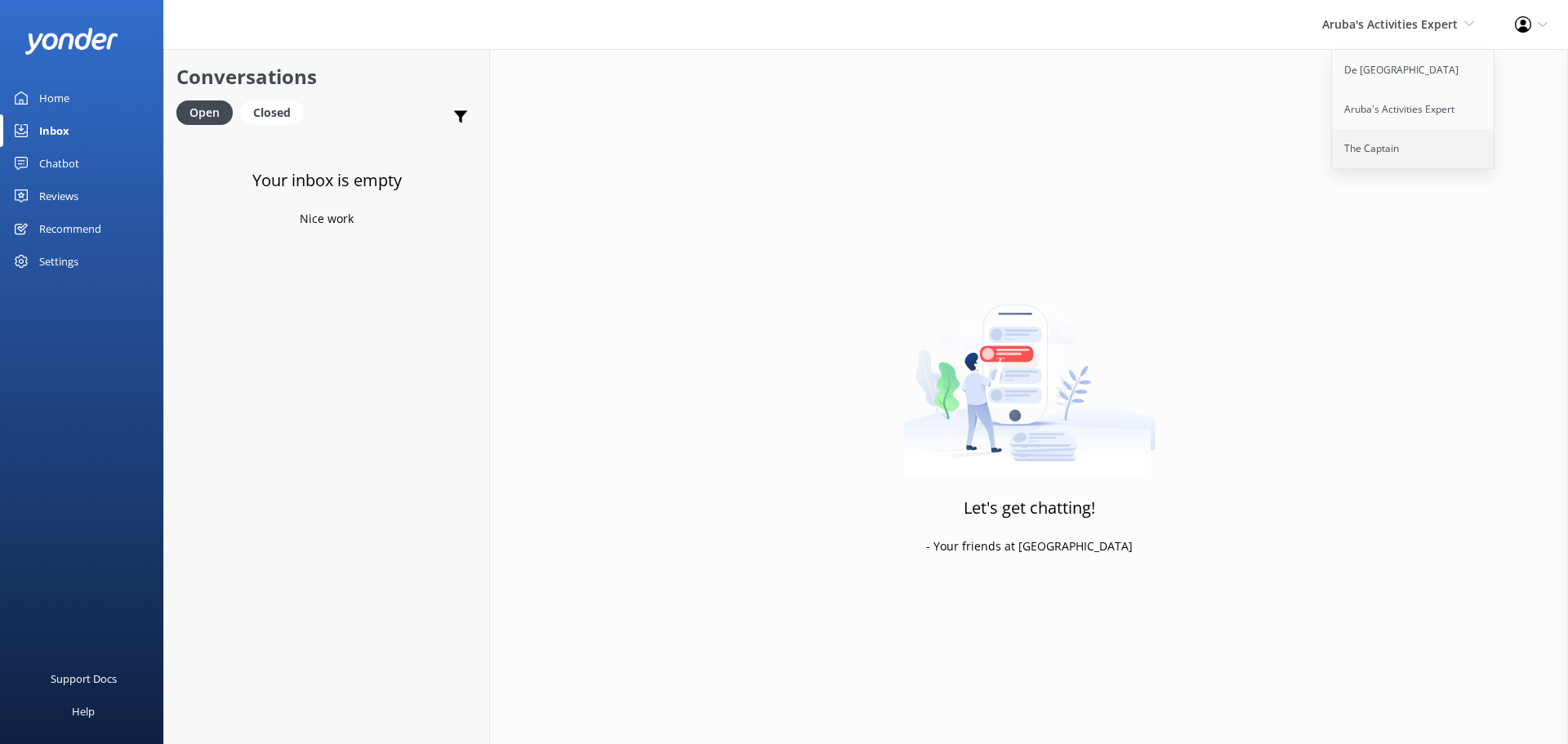
click at [1383, 142] on link "The Captain" at bounding box center [1414, 149] width 163 height 39
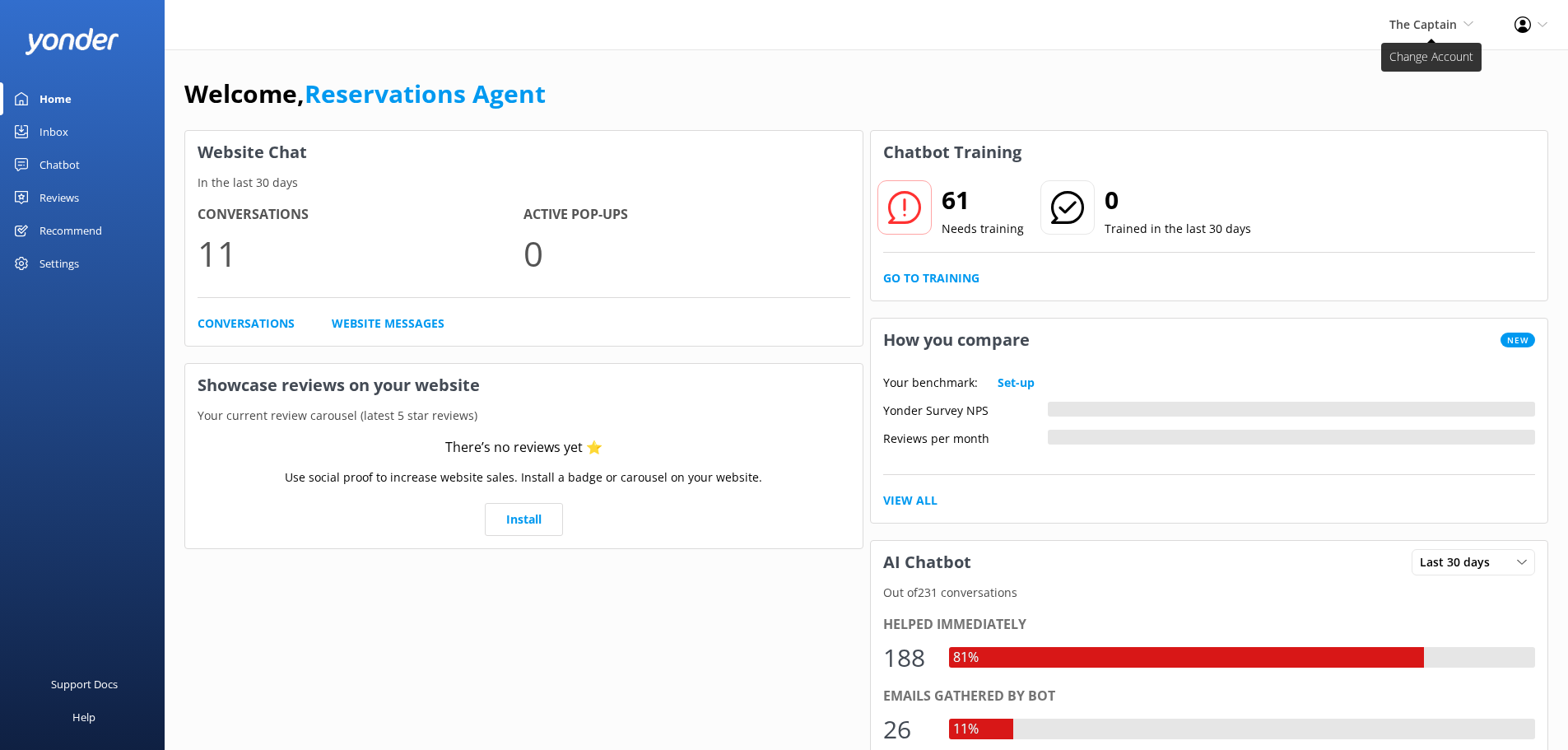
click at [1433, 31] on span "The Captain" at bounding box center [1422, 24] width 68 height 16
click at [85, 142] on link "Inbox" at bounding box center [82, 132] width 164 height 33
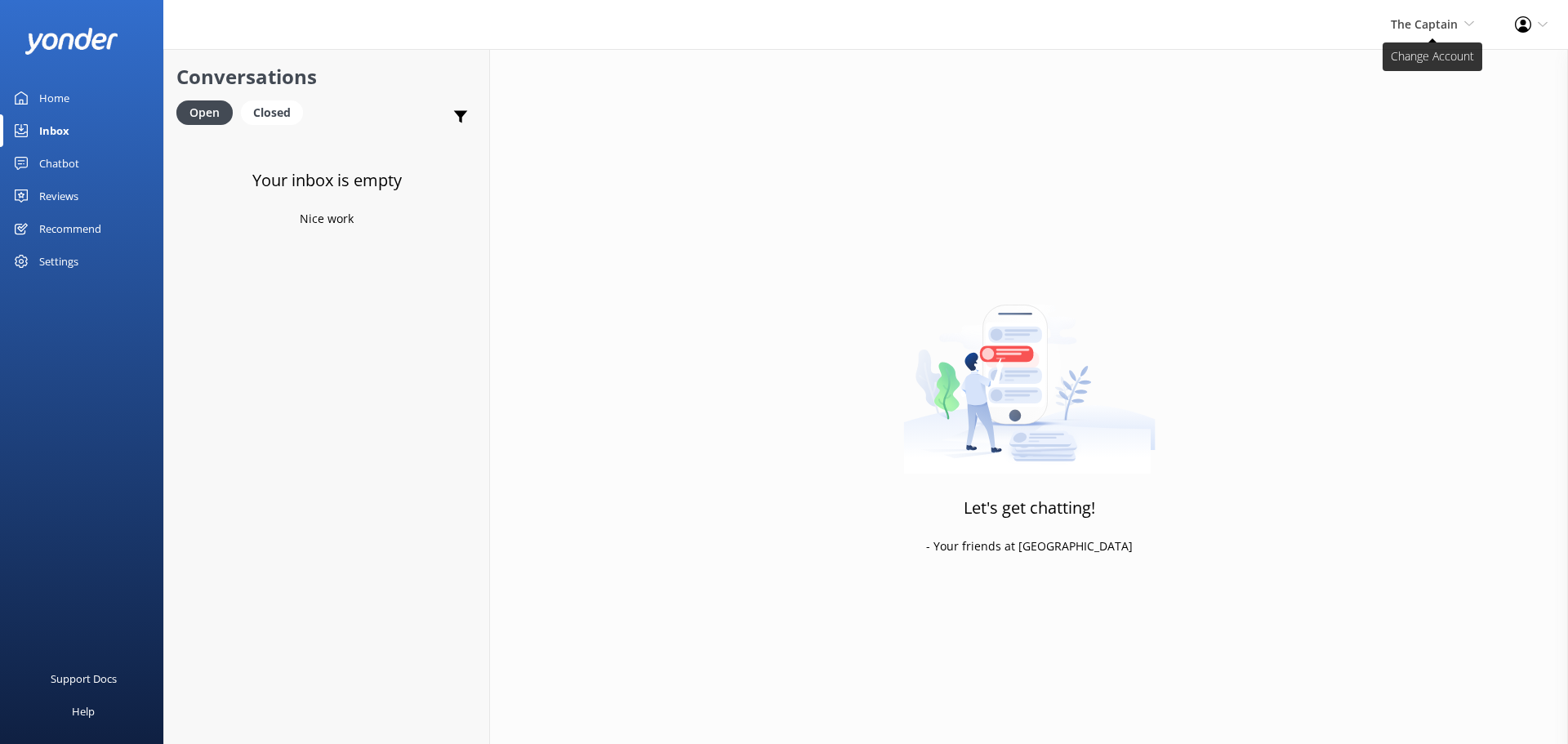
click at [1442, 26] on span "The Captain" at bounding box center [1424, 24] width 67 height 16
click at [1418, 134] on link "The Captain" at bounding box center [1414, 149] width 163 height 39
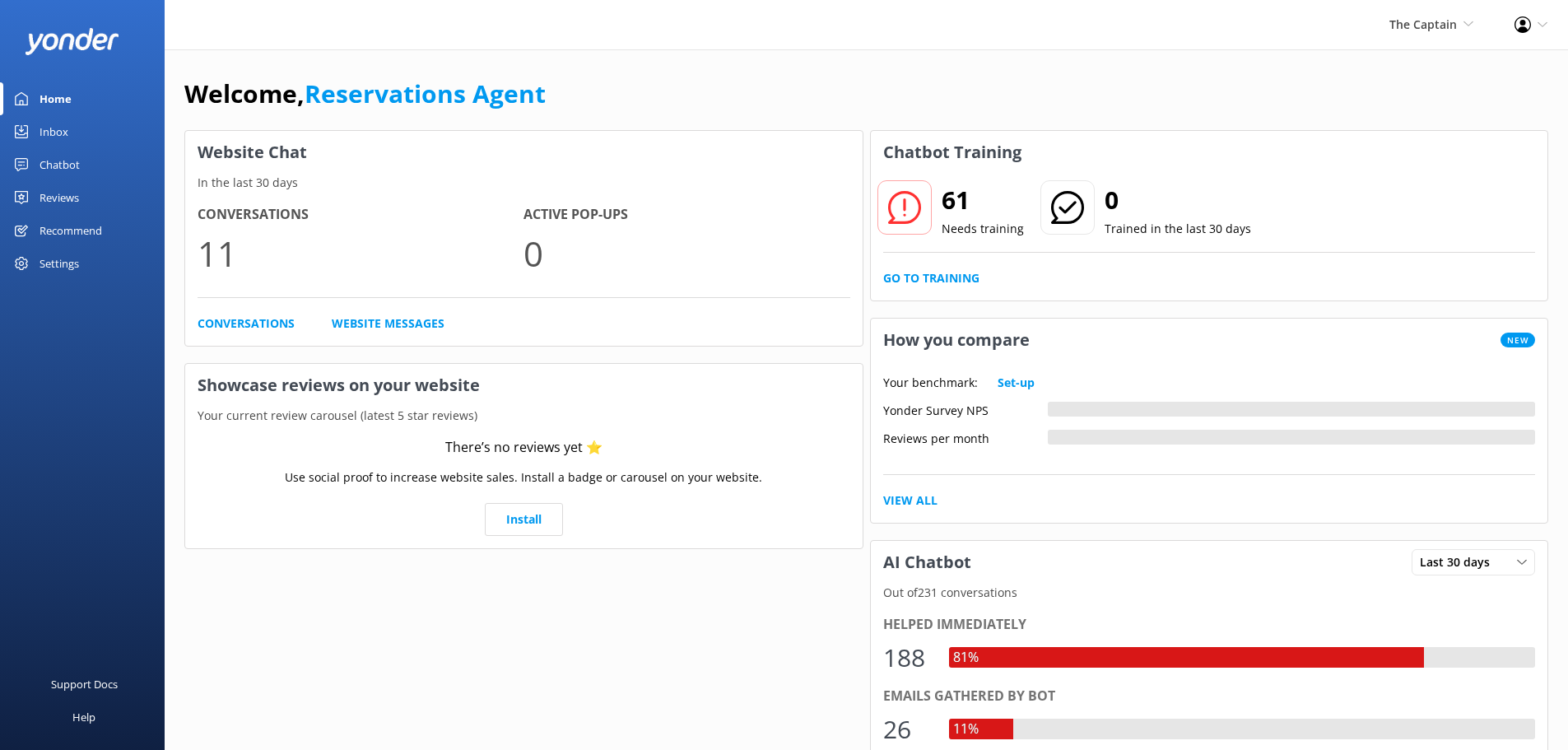
click at [83, 128] on link "Inbox" at bounding box center [82, 132] width 164 height 33
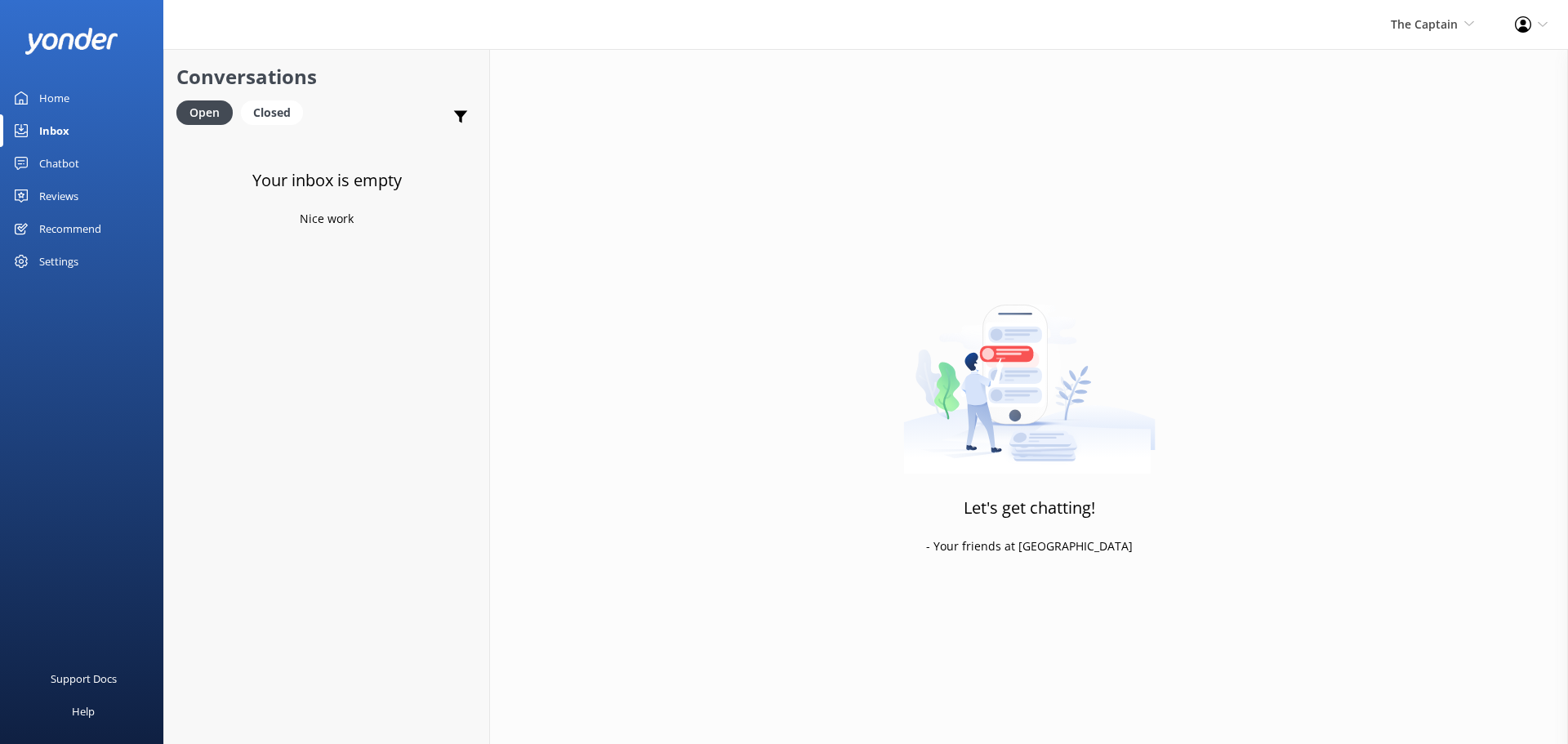
drag, startPoint x: 1414, startPoint y: 18, endPoint x: 1424, endPoint y: 34, distance: 18.9
click at [1415, 18] on span "The Captain" at bounding box center [1424, 24] width 67 height 16
click at [1406, 105] on link "Aruba's Activities Expert" at bounding box center [1414, 109] width 163 height 39
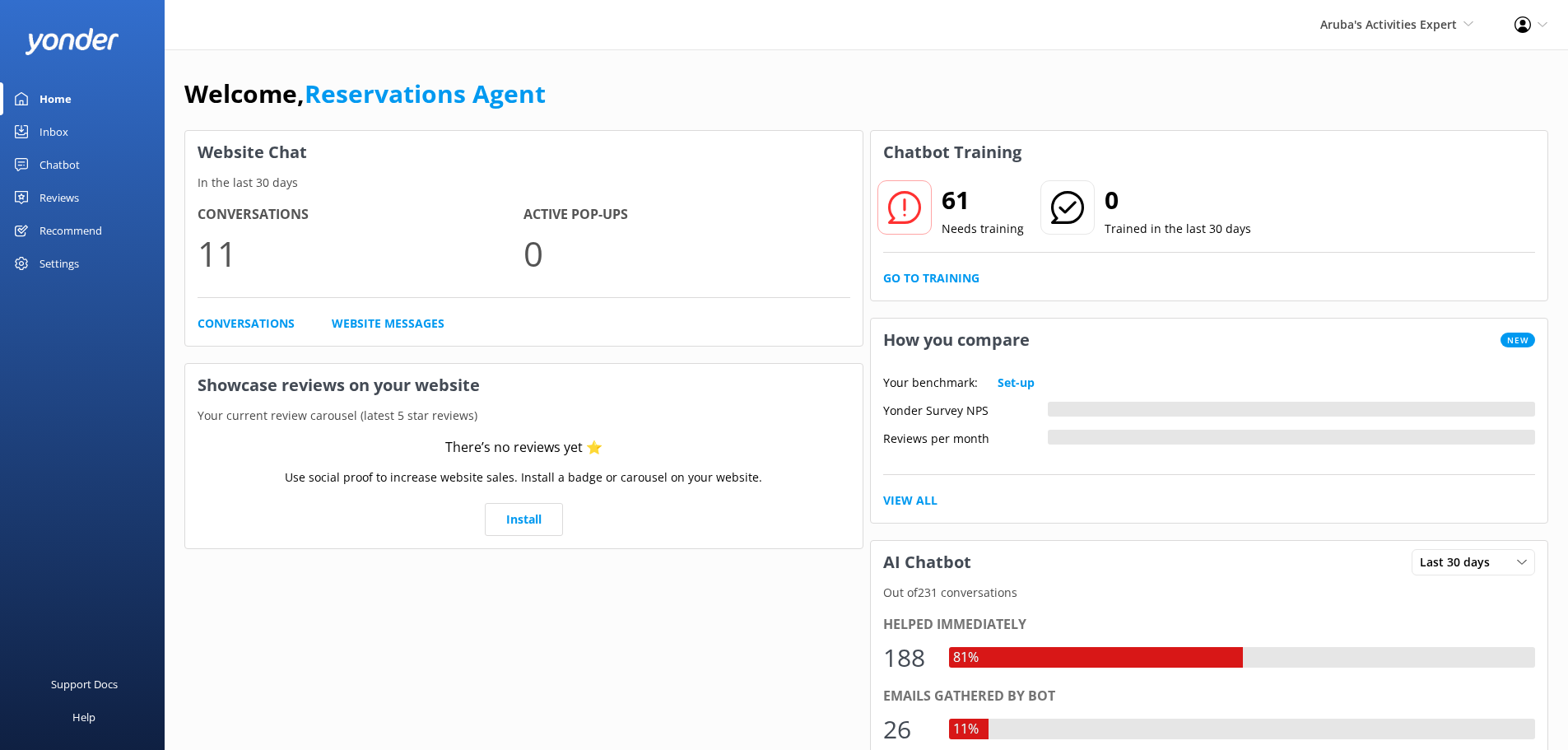
click at [52, 121] on div "Inbox" at bounding box center [53, 132] width 28 height 33
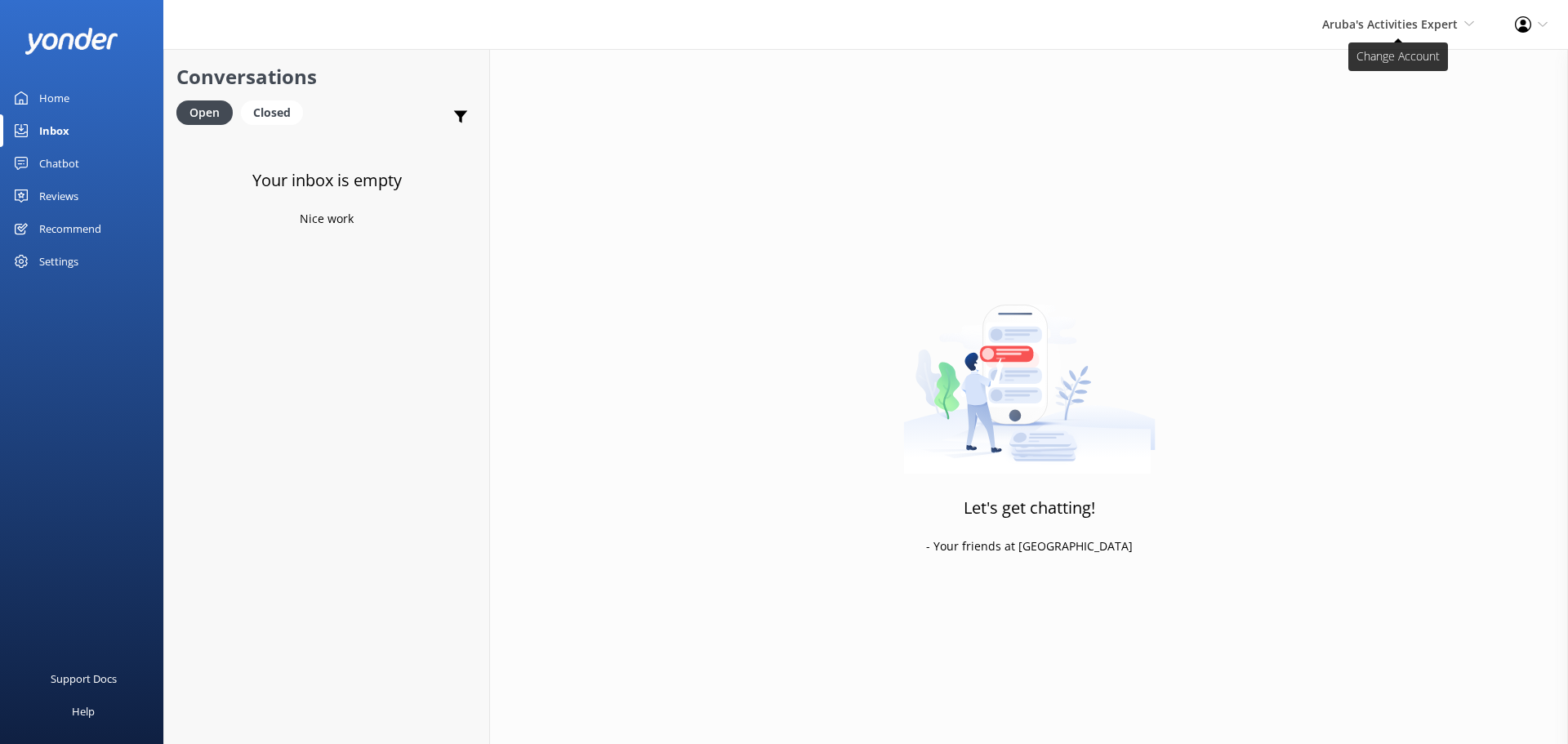
click at [1367, 24] on span "Aruba's Activities Expert" at bounding box center [1390, 24] width 136 height 16
click at [1357, 61] on link "De [GEOGRAPHIC_DATA]" at bounding box center [1414, 70] width 163 height 39
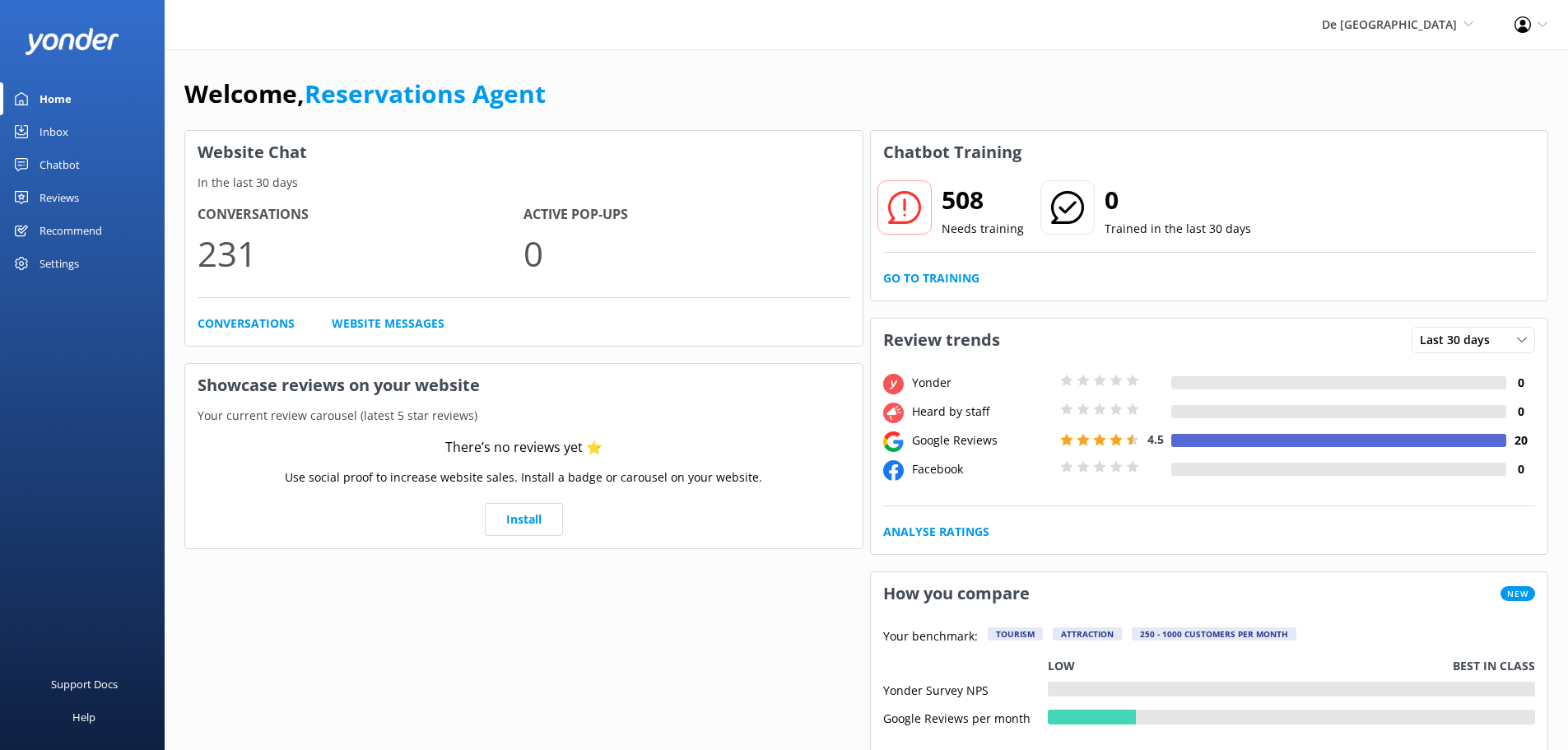
click at [55, 133] on div "Inbox" at bounding box center [53, 132] width 28 height 33
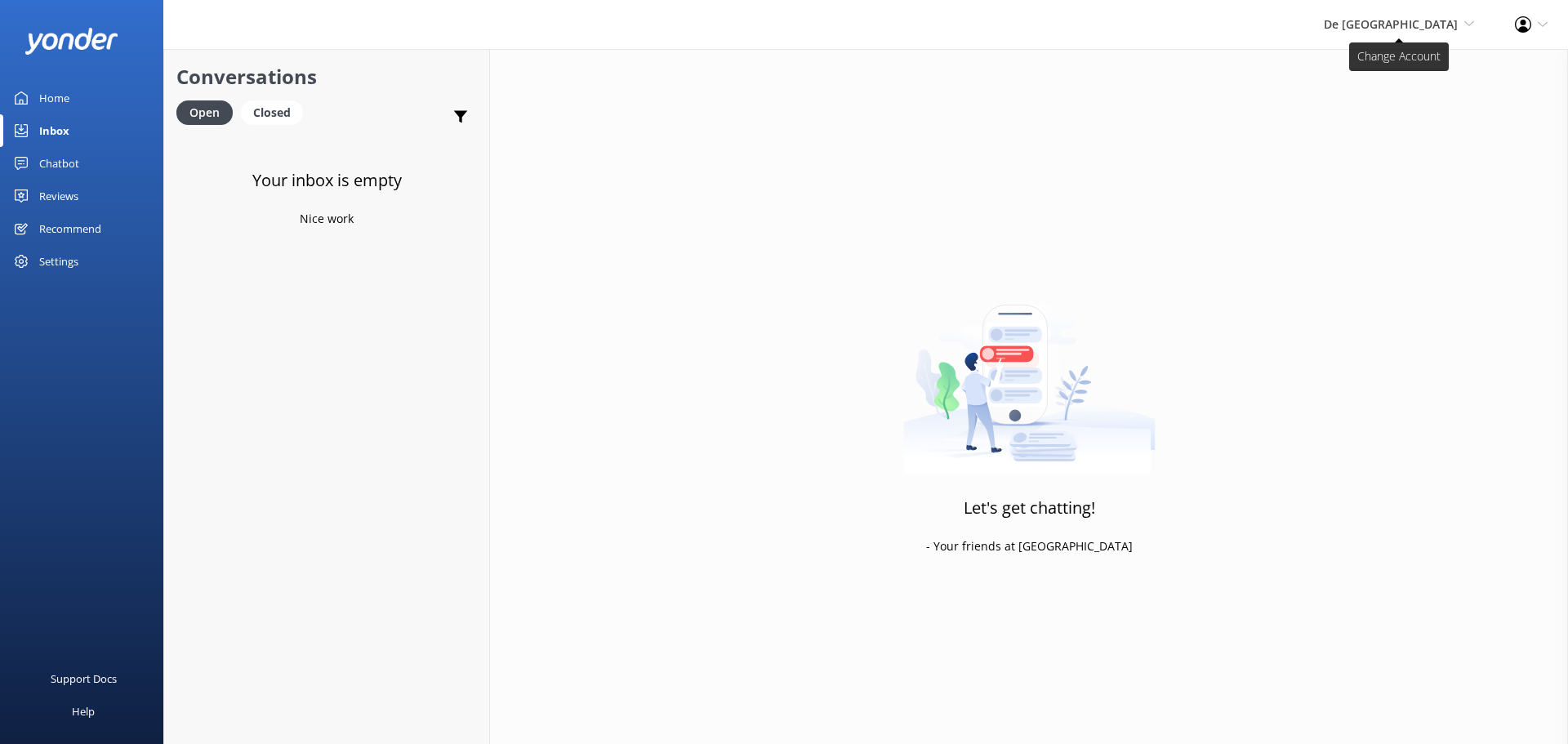
click at [1408, 26] on span "De [GEOGRAPHIC_DATA]" at bounding box center [1391, 24] width 134 height 16
click at [1405, 52] on link "De [GEOGRAPHIC_DATA]" at bounding box center [1414, 70] width 163 height 39
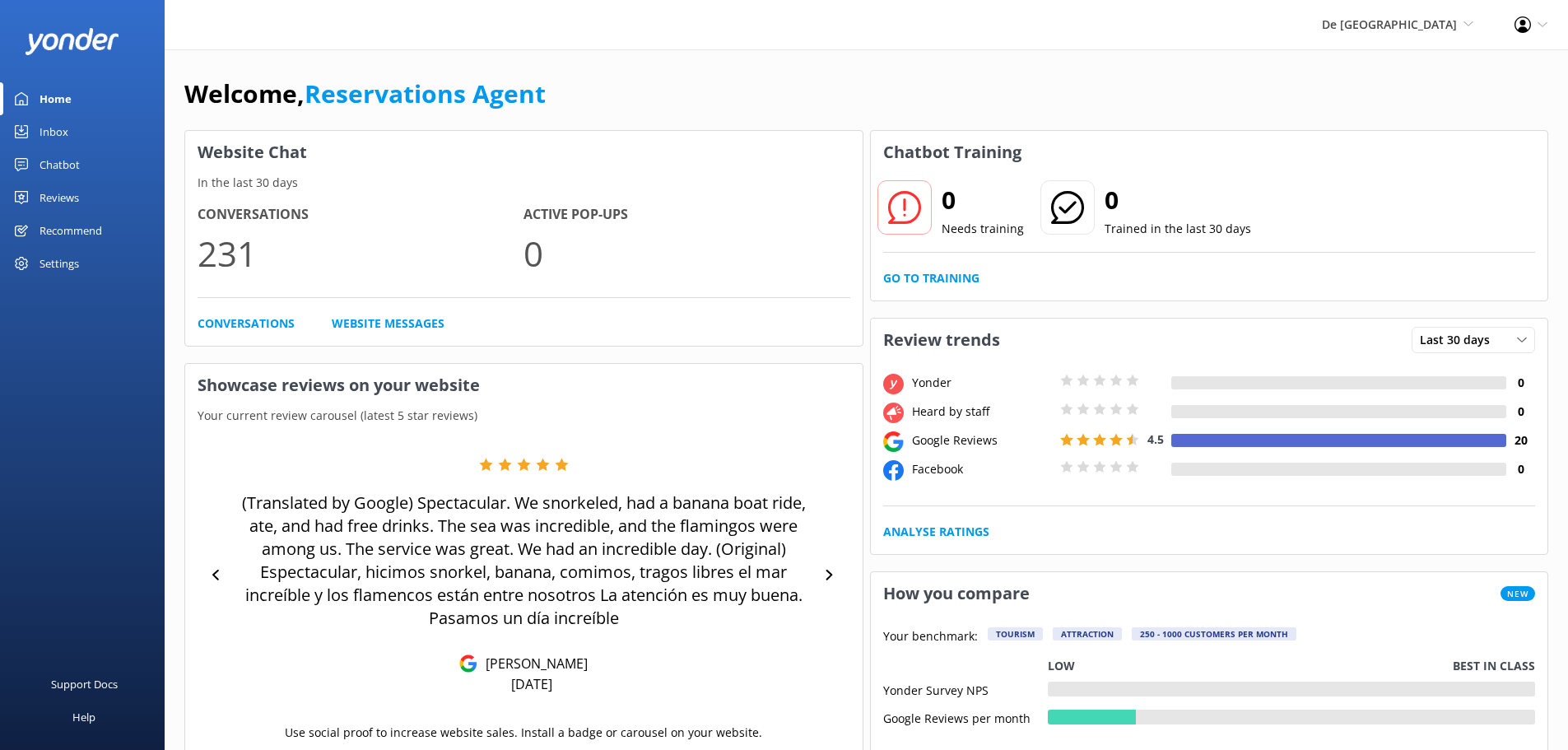
click at [60, 126] on div "Inbox" at bounding box center [53, 132] width 28 height 33
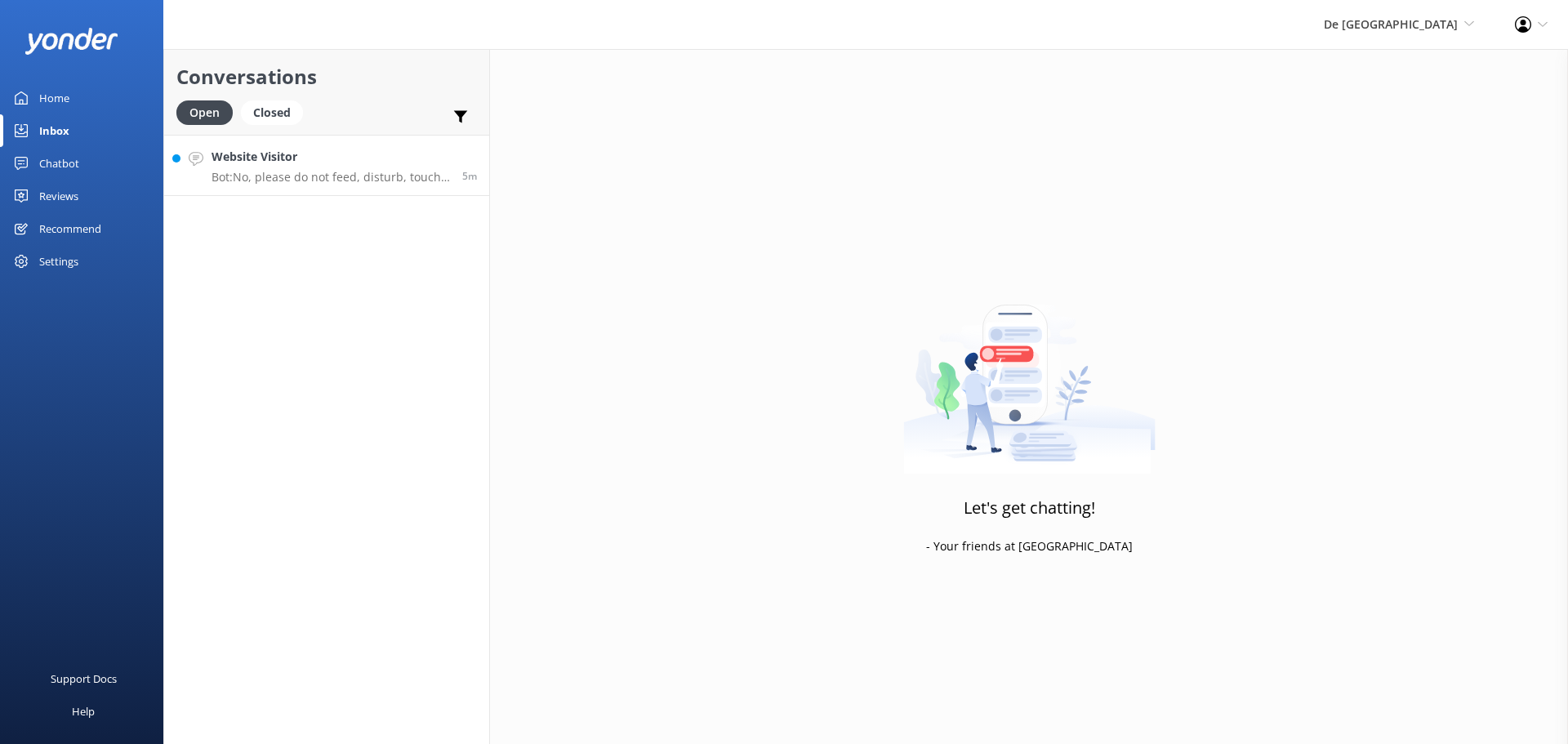
click at [350, 187] on link "Website Visitor Bot: No, please do not feed, disturb, touch, or pet the flaming…" at bounding box center [326, 165] width 325 height 61
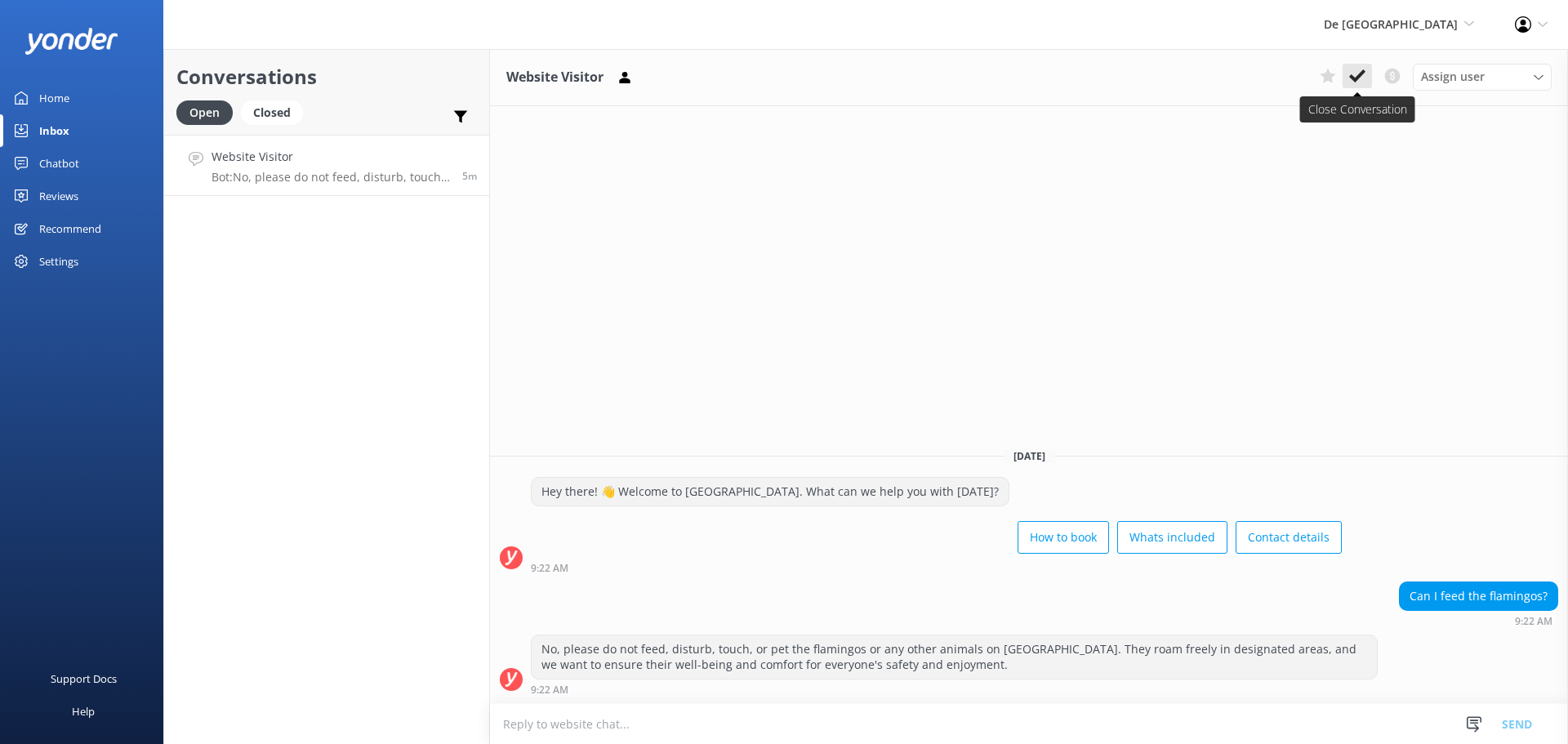
click at [1358, 77] on use at bounding box center [1357, 75] width 17 height 13
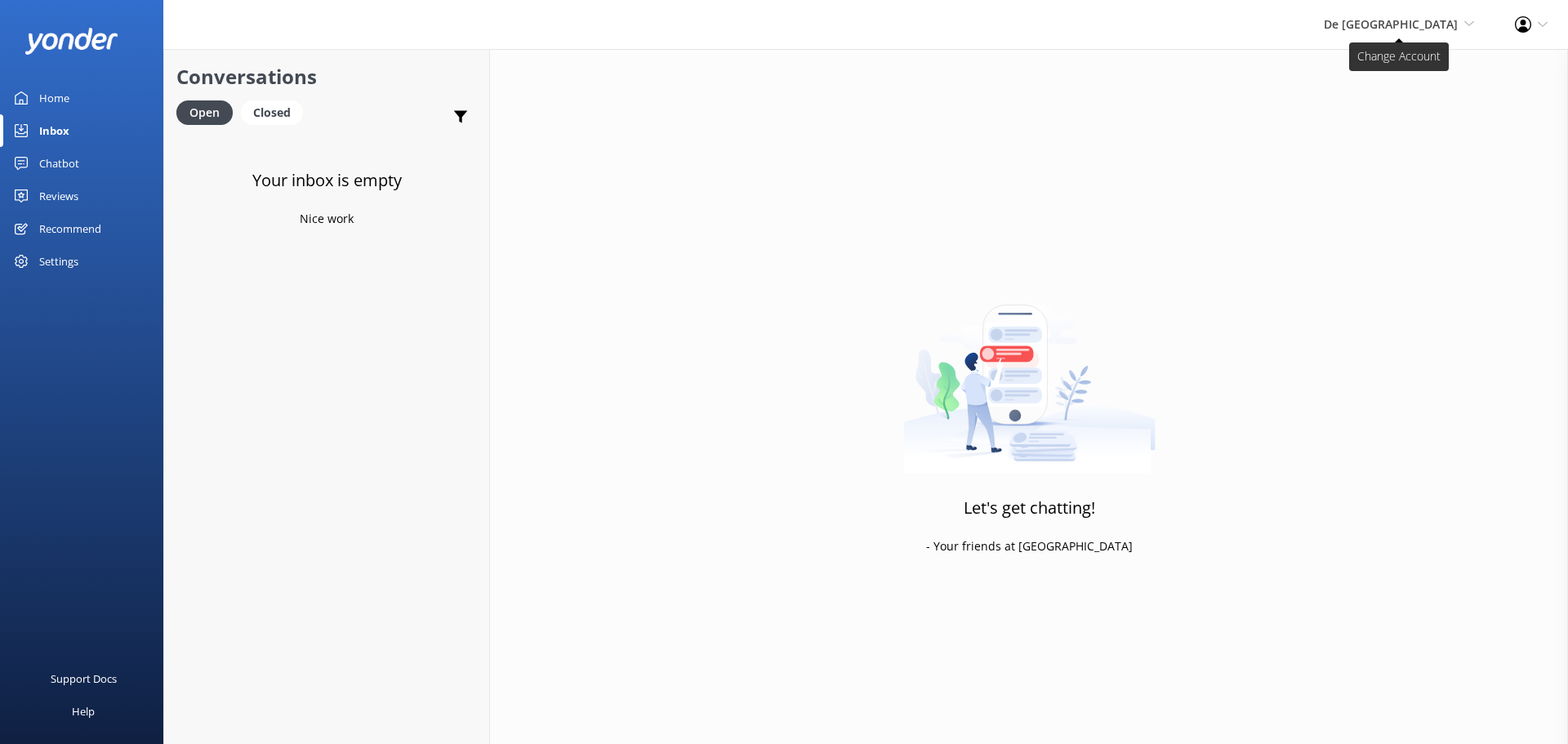
click at [1406, 23] on span "De [GEOGRAPHIC_DATA]" at bounding box center [1391, 24] width 134 height 16
click at [1391, 69] on link "De [GEOGRAPHIC_DATA]" at bounding box center [1414, 70] width 163 height 39
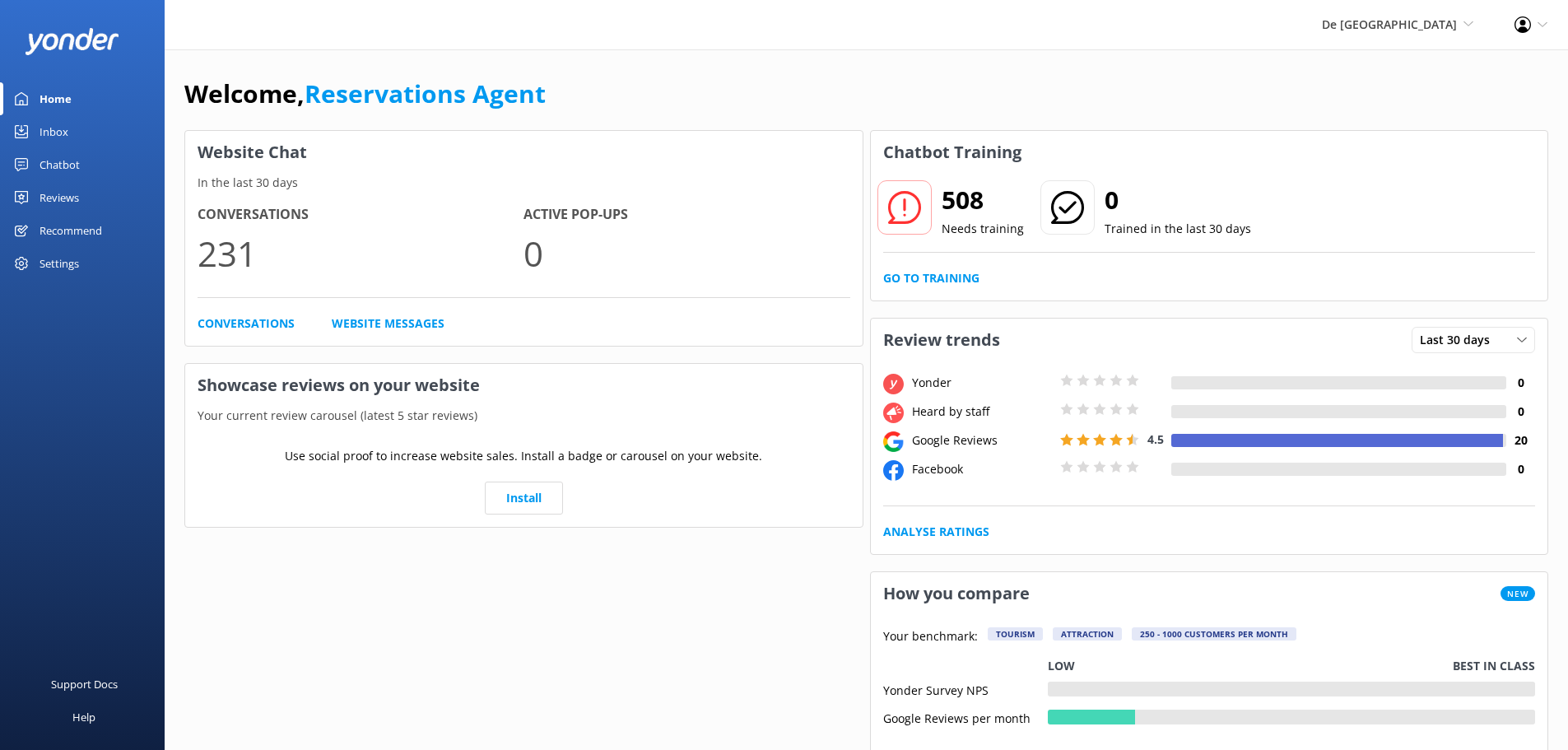
click at [71, 131] on link "Inbox" at bounding box center [82, 132] width 164 height 33
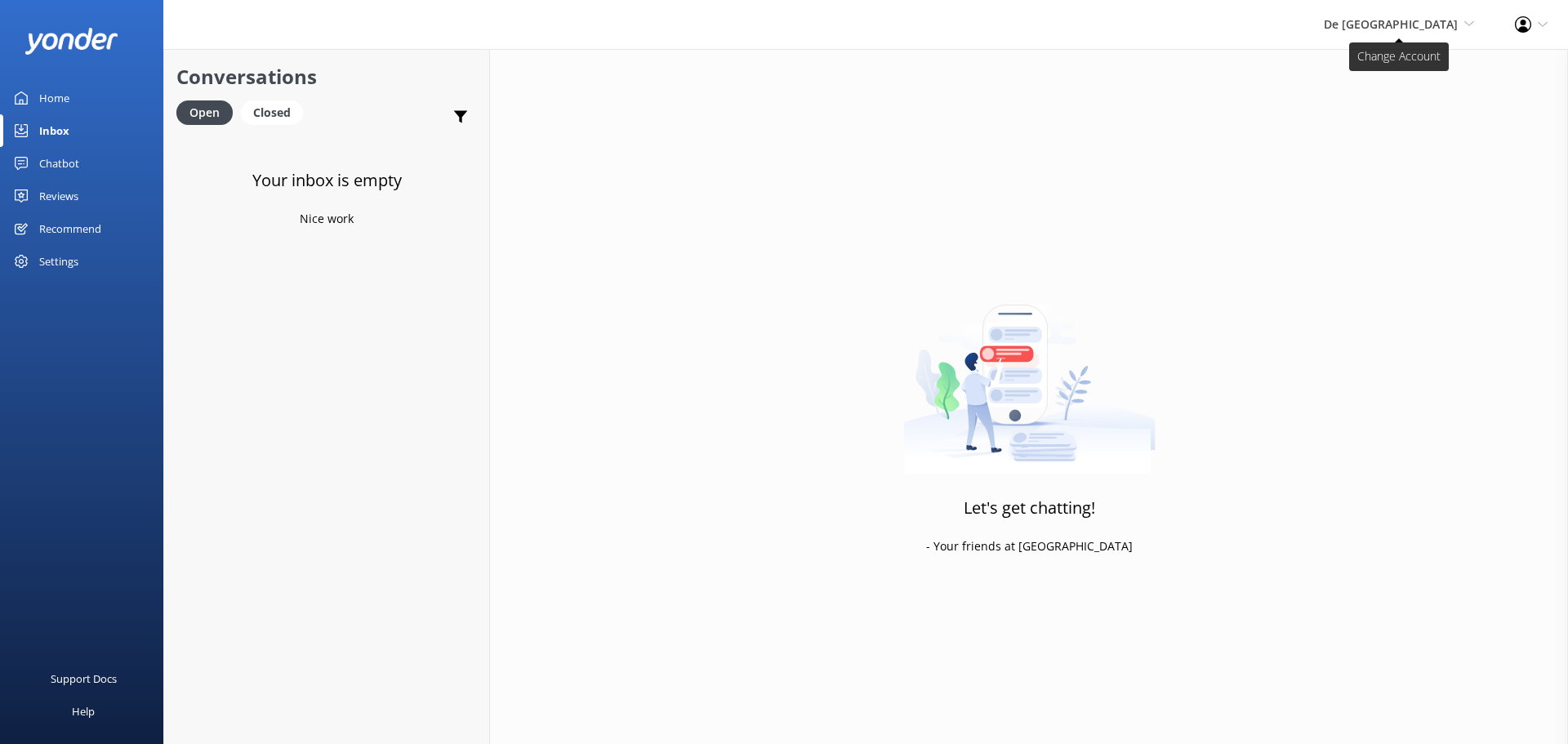
click at [1399, 29] on span "De [GEOGRAPHIC_DATA]" at bounding box center [1391, 24] width 134 height 16
click at [1405, 107] on link "Aruba's Activities Expert" at bounding box center [1414, 109] width 163 height 39
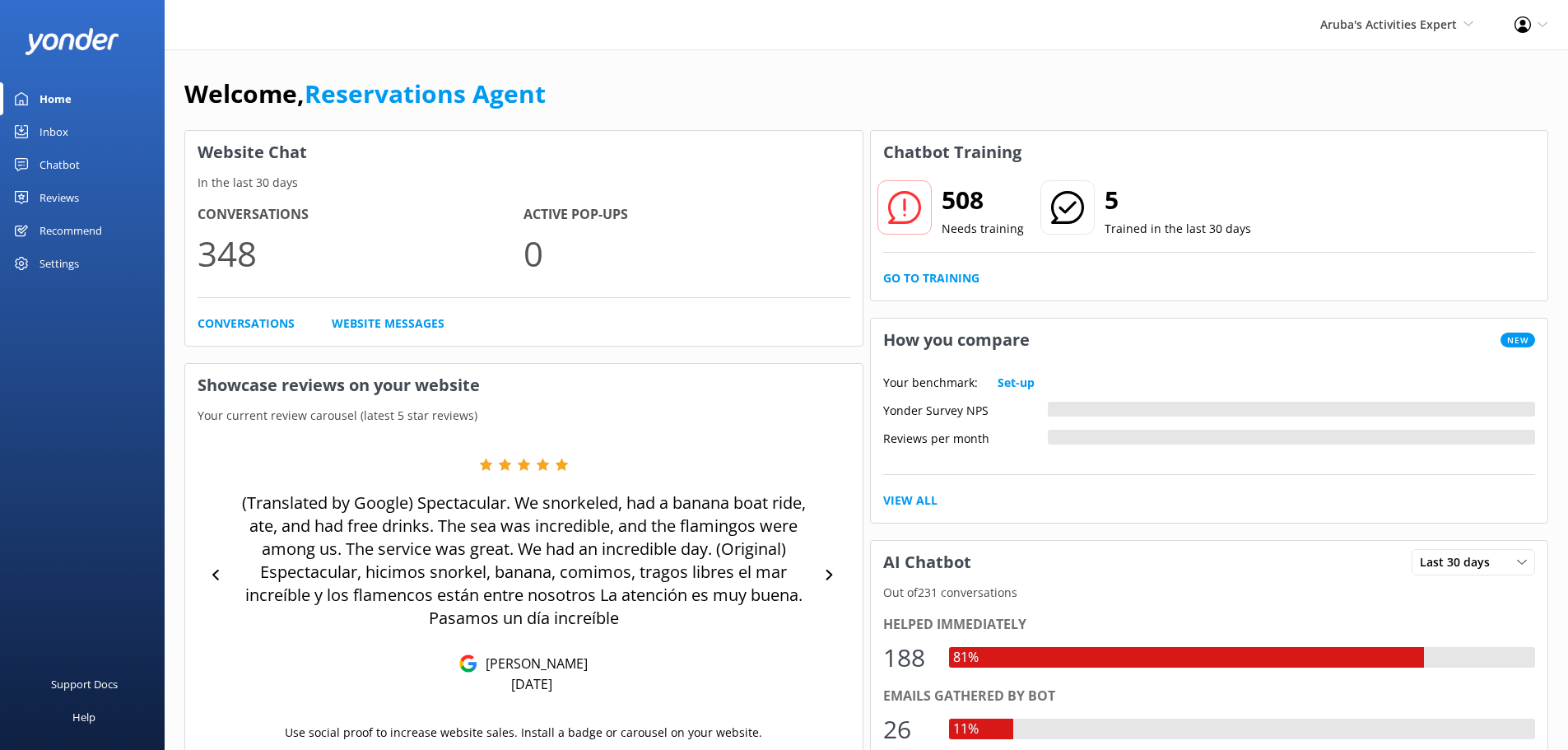
click at [63, 132] on div "Inbox" at bounding box center [53, 132] width 28 height 33
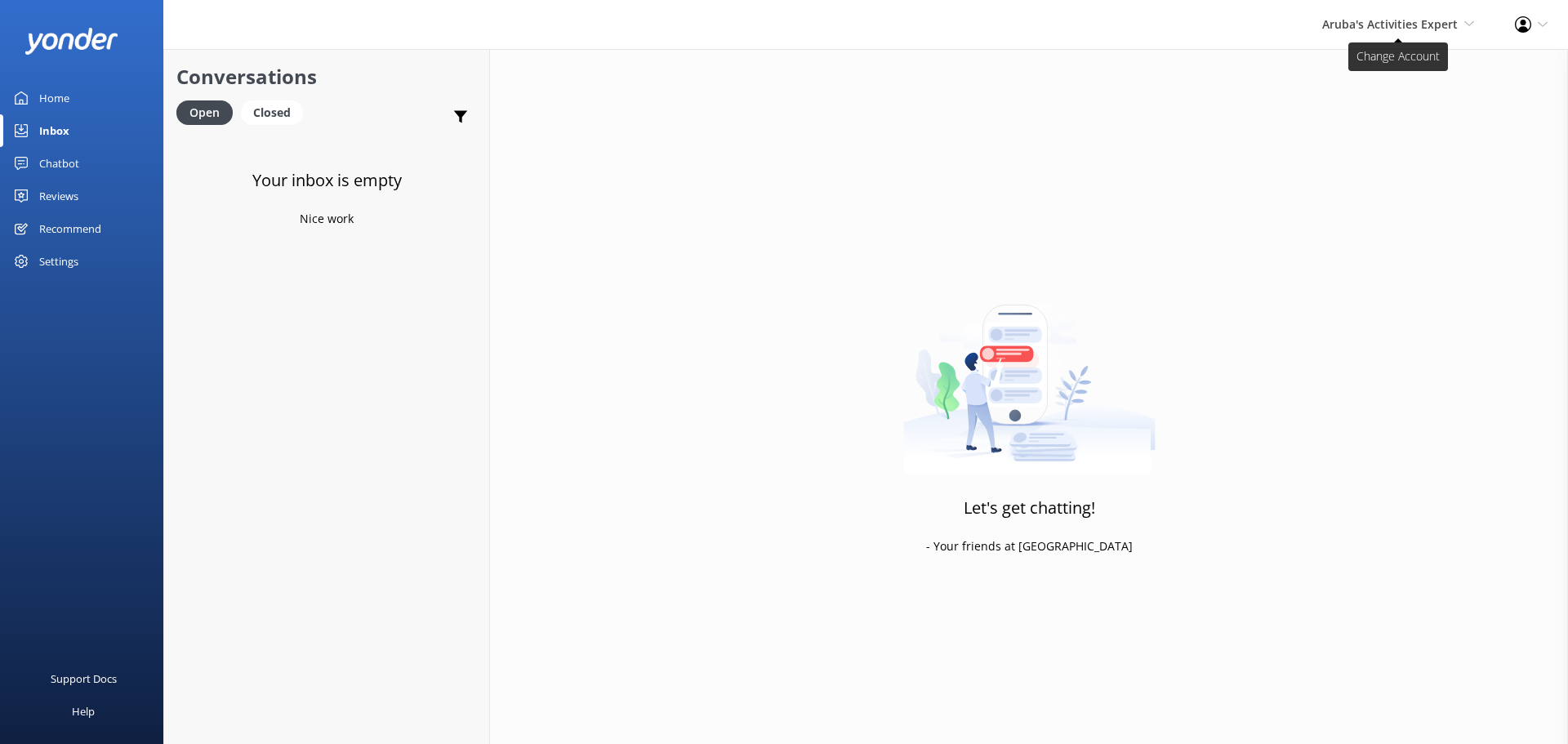
drag, startPoint x: 1403, startPoint y: 29, endPoint x: 1388, endPoint y: 74, distance: 47.4
click at [1401, 29] on span "Aruba's Activities Expert" at bounding box center [1390, 24] width 136 height 16
click at [1368, 138] on link "The Captain" at bounding box center [1414, 149] width 163 height 39
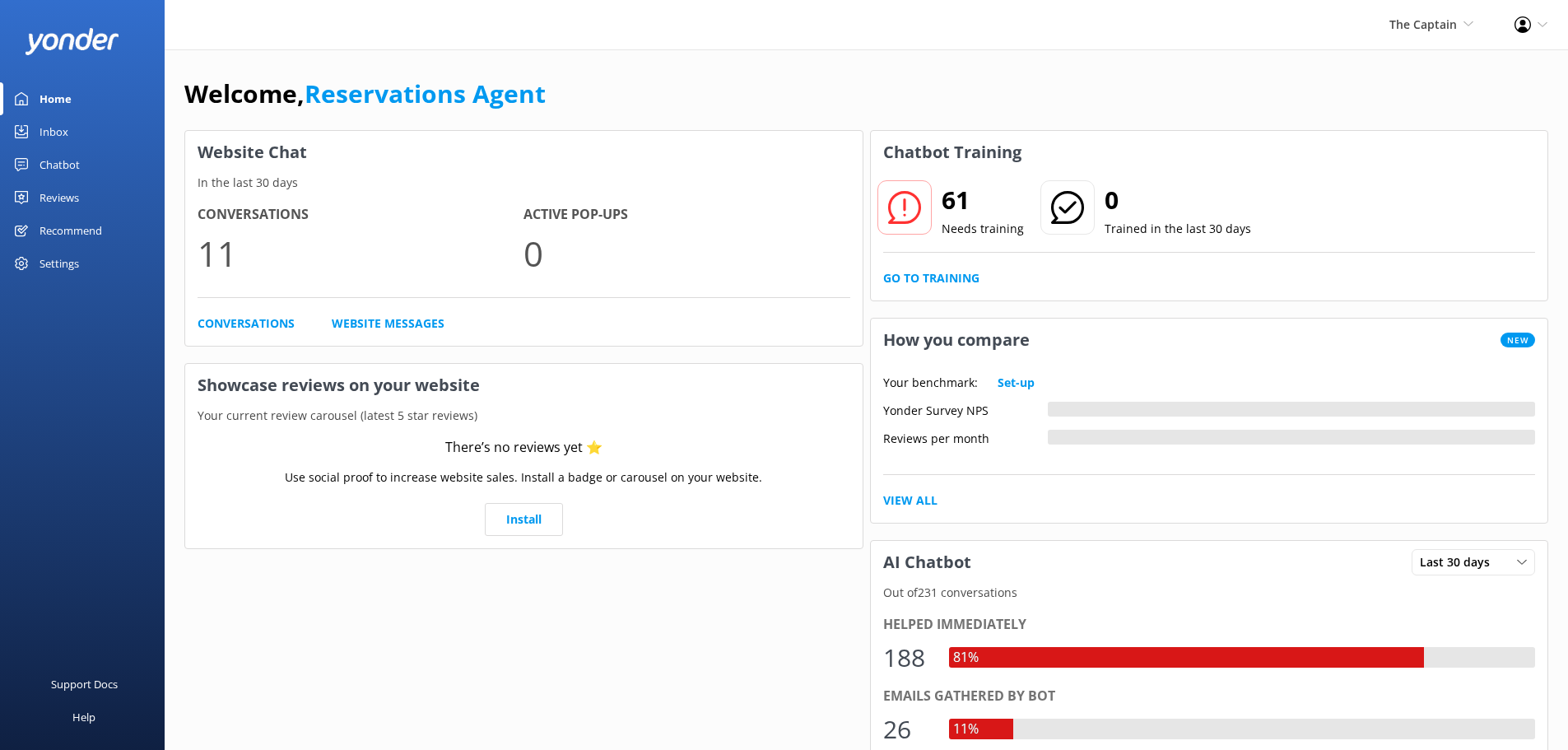
click at [76, 143] on link "Inbox" at bounding box center [82, 132] width 164 height 33
